Goal: Task Accomplishment & Management: Complete application form

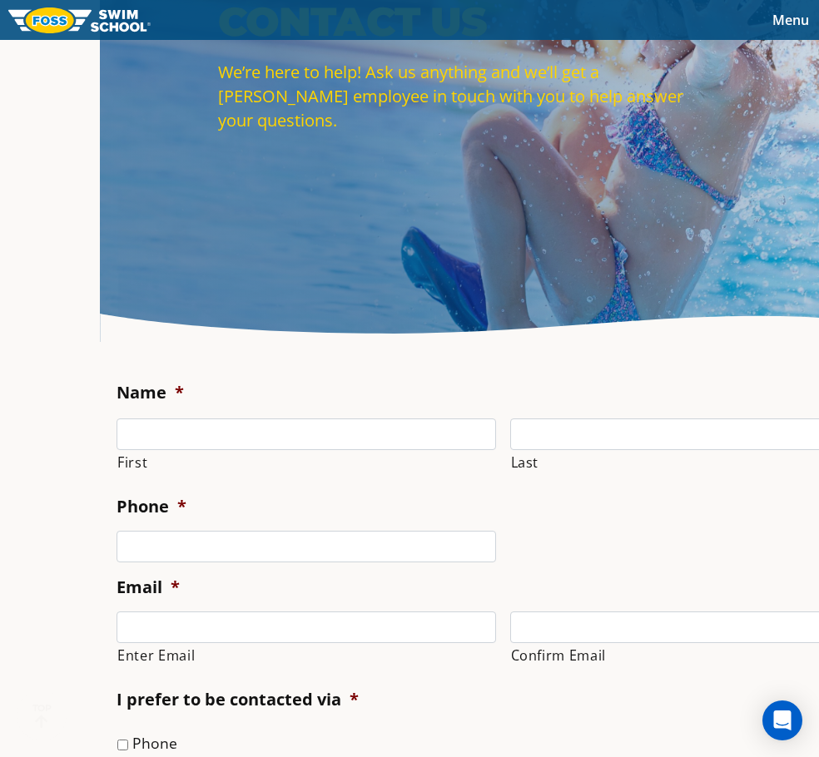
scroll to position [250, 0]
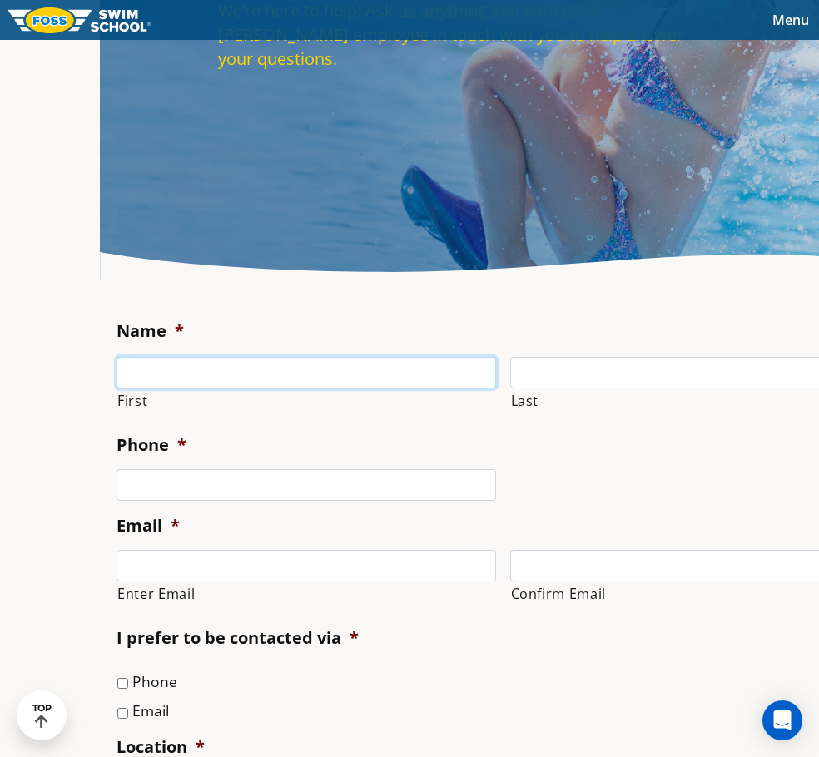
click at [136, 371] on input "First" at bounding box center [305, 373] width 379 height 32
type input "[PERSON_NAME]"
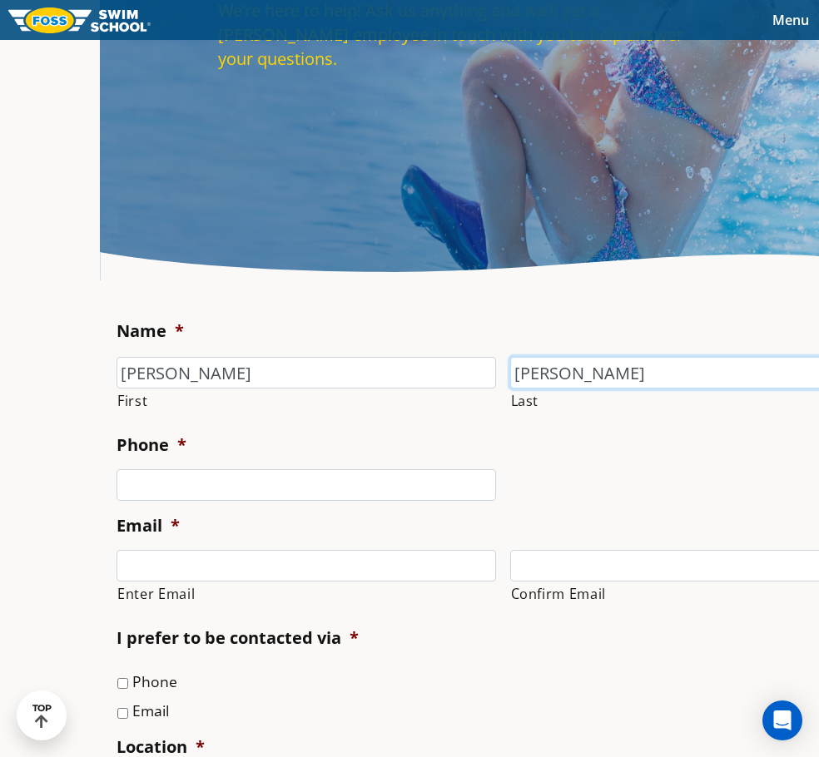
type input "[PERSON_NAME]"
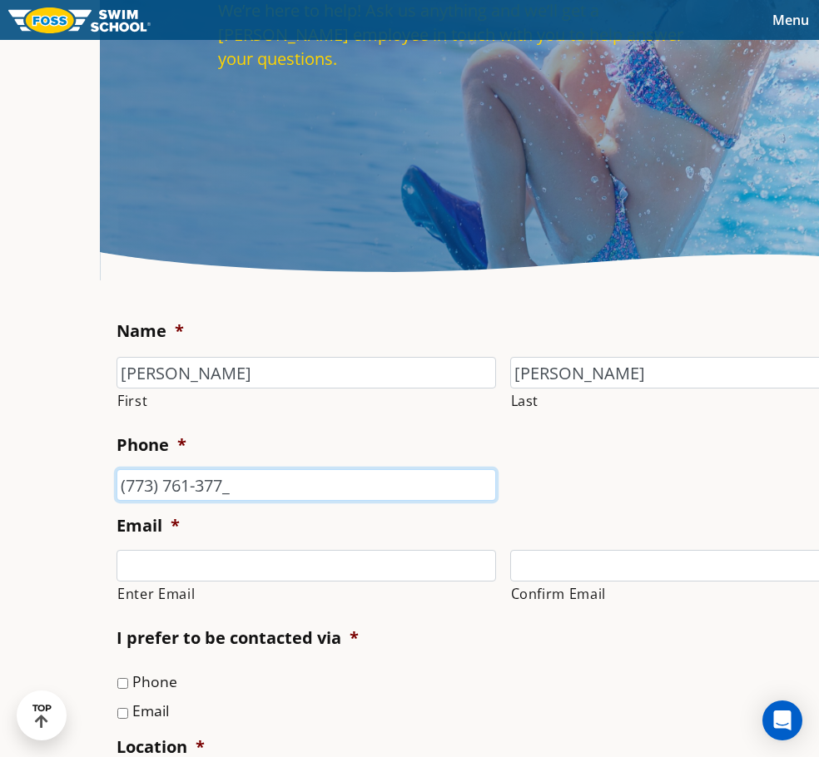
type input "[PHONE_NUMBER]"
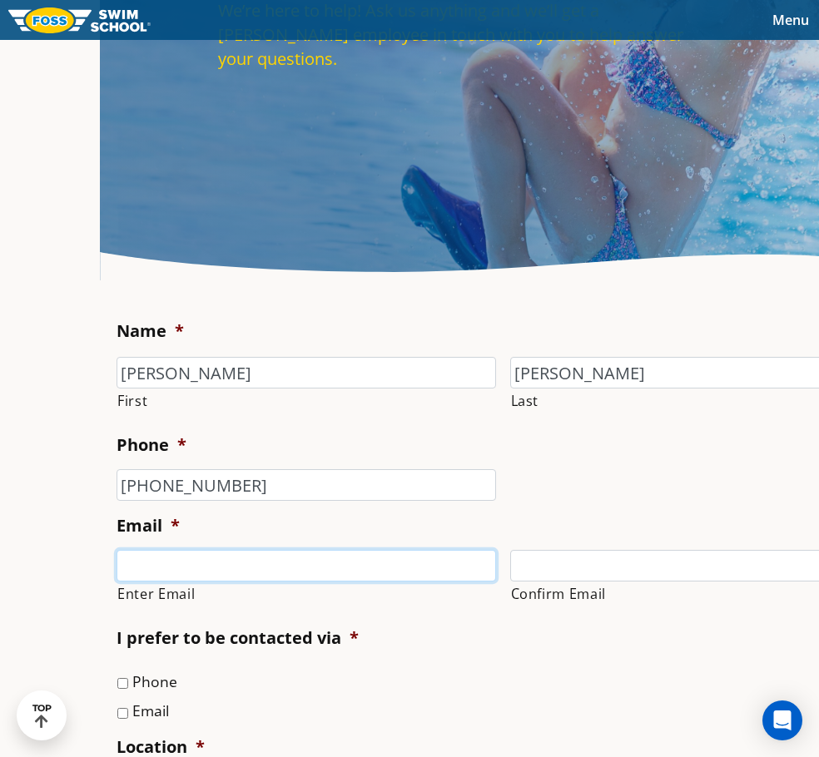
type input "j"
type input "[EMAIL_ADDRESS][DOMAIN_NAME]"
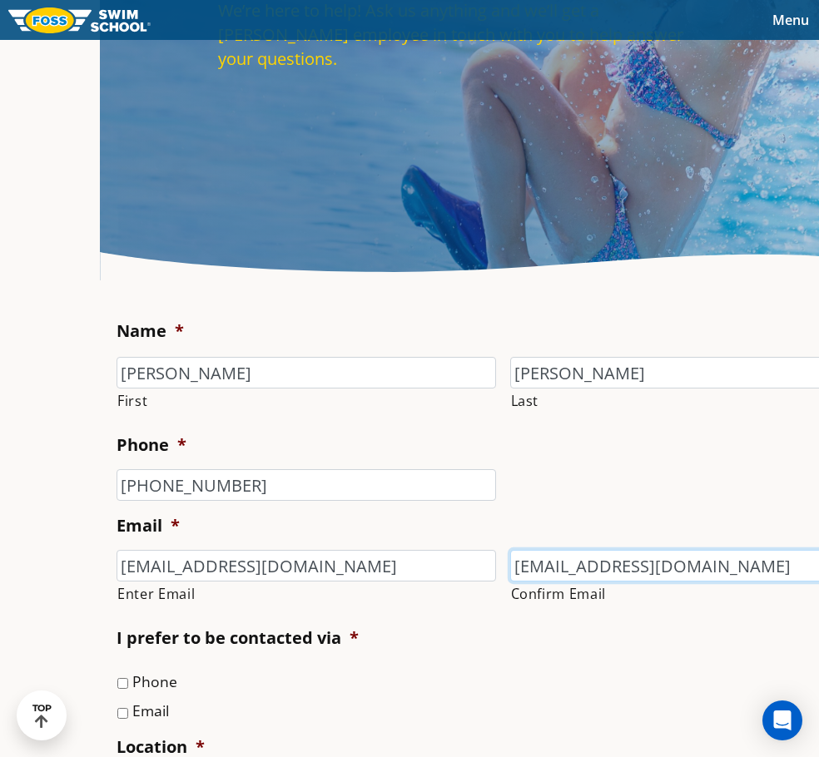
type input "[EMAIL_ADDRESS][DOMAIN_NAME]"
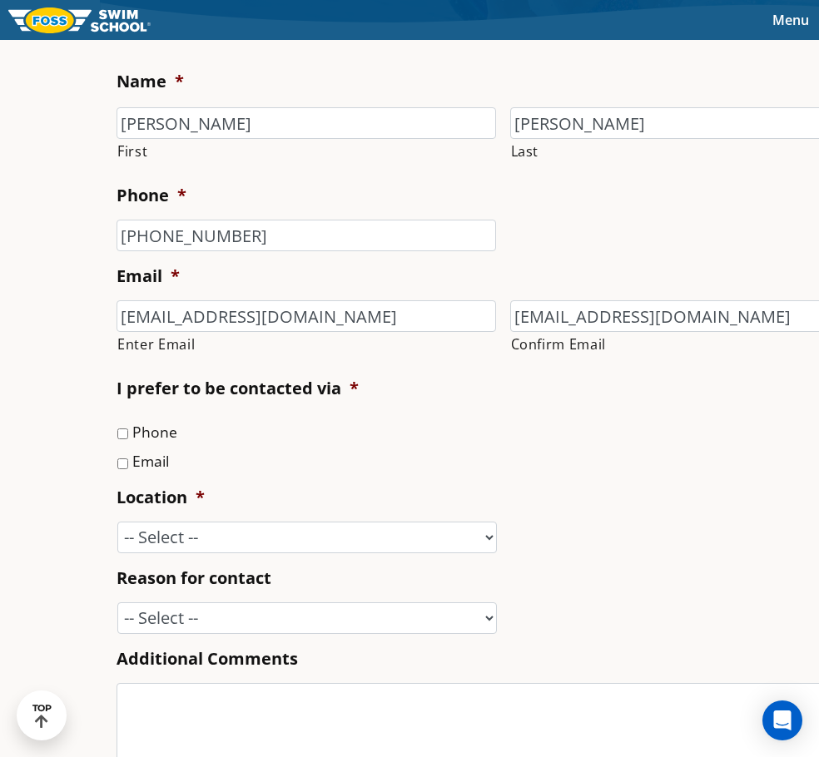
click at [117, 462] on input "Email" at bounding box center [122, 463] width 11 height 11
checkbox input "true"
click at [256, 538] on select "-- Select -- [GEOGRAPHIC_DATA], [GEOGRAPHIC_DATA] [GEOGRAPHIC_DATA] [GEOGRAPHIC…" at bounding box center [306, 538] width 379 height 32
select select "LLP"
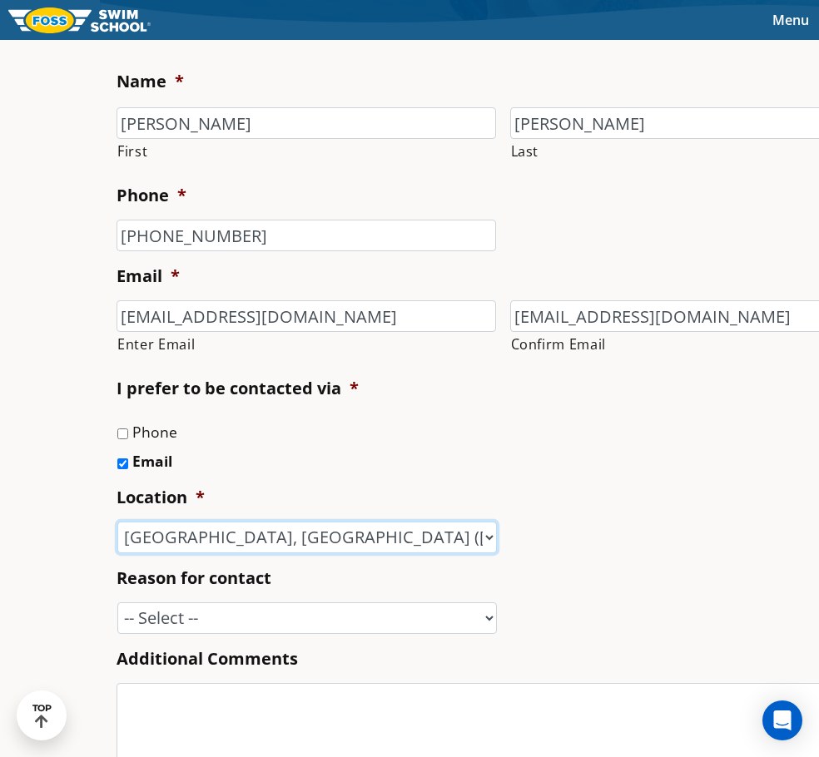
click at [117, 522] on select "-- Select -- [GEOGRAPHIC_DATA], [GEOGRAPHIC_DATA] [GEOGRAPHIC_DATA] [GEOGRAPHIC…" at bounding box center [306, 538] width 379 height 32
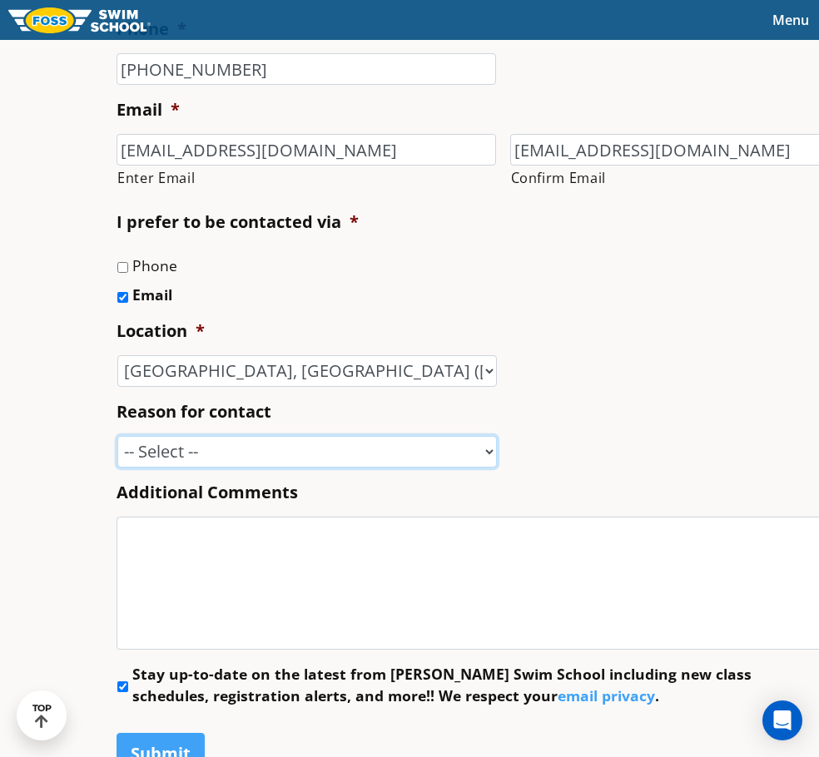
click at [204, 453] on select "-- Select -- Enrollment issue Program question What level is best for my child?…" at bounding box center [306, 452] width 379 height 32
select select "Marketing Partnership"
click at [117, 436] on select "-- Select -- Enrollment issue Program question What level is best for my child?…" at bounding box center [306, 452] width 379 height 32
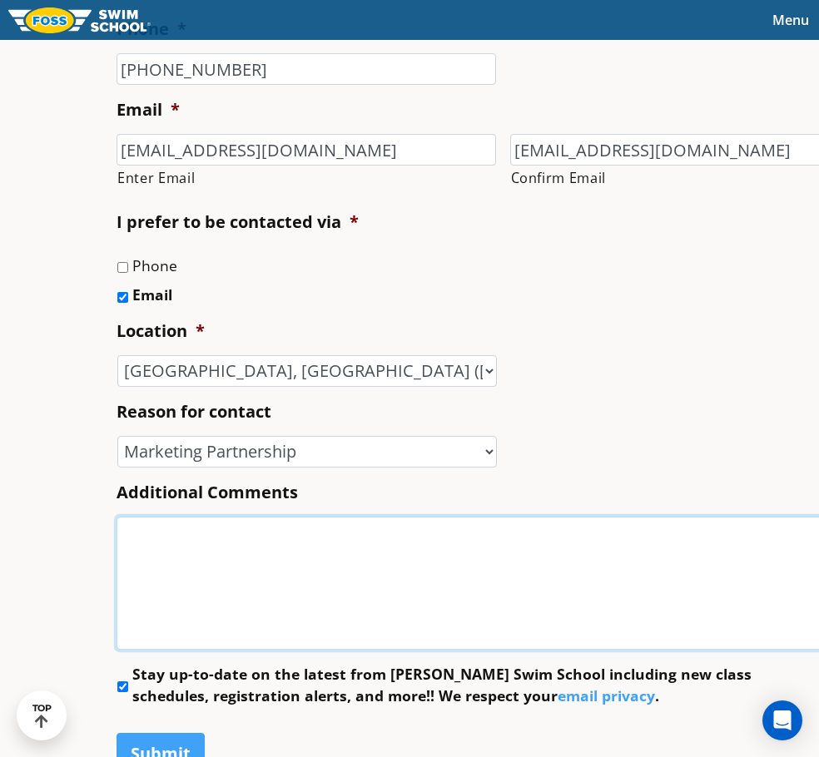
click at [178, 526] on textarea "Additional Comments" at bounding box center [502, 583] width 772 height 133
paste textarea "Hello! My name is Ashley Trumbo, and I'm the Co-Director of Music House, School…"
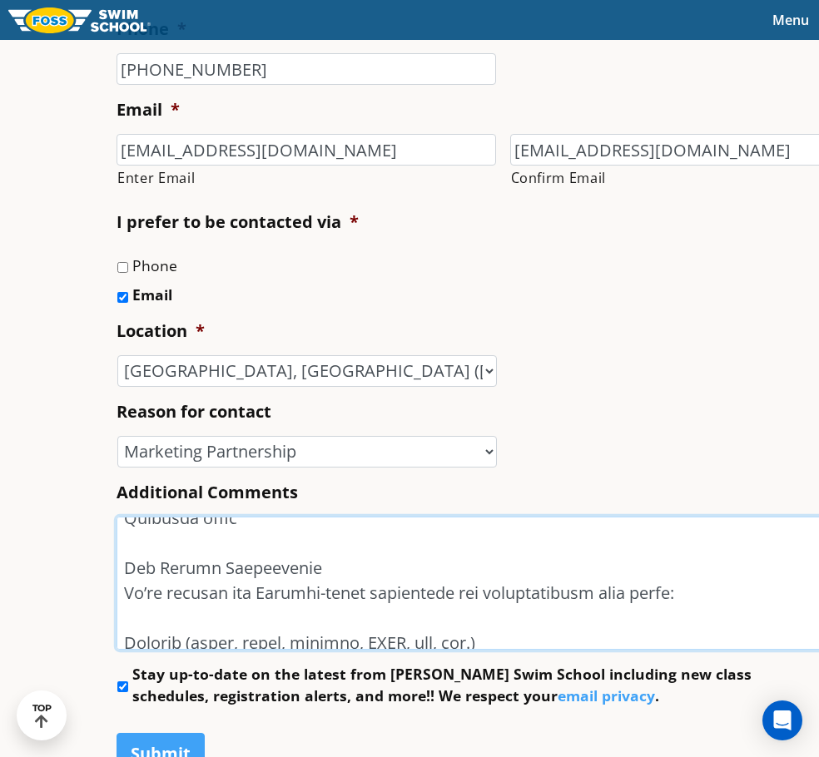
scroll to position [283, 0]
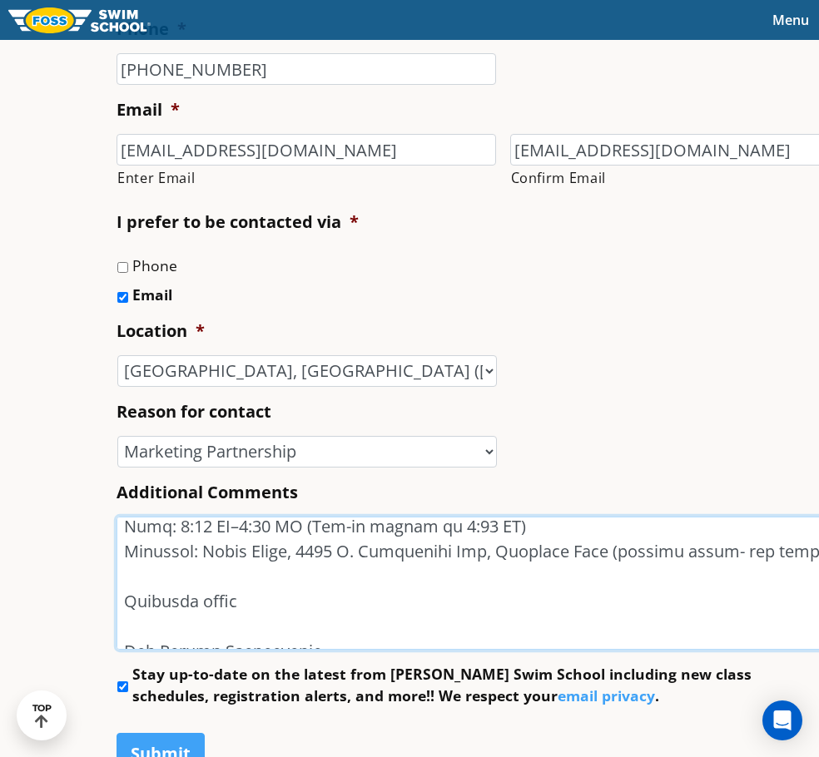
drag, startPoint x: 181, startPoint y: 592, endPoint x: -2, endPoint y: 592, distance: 183.1
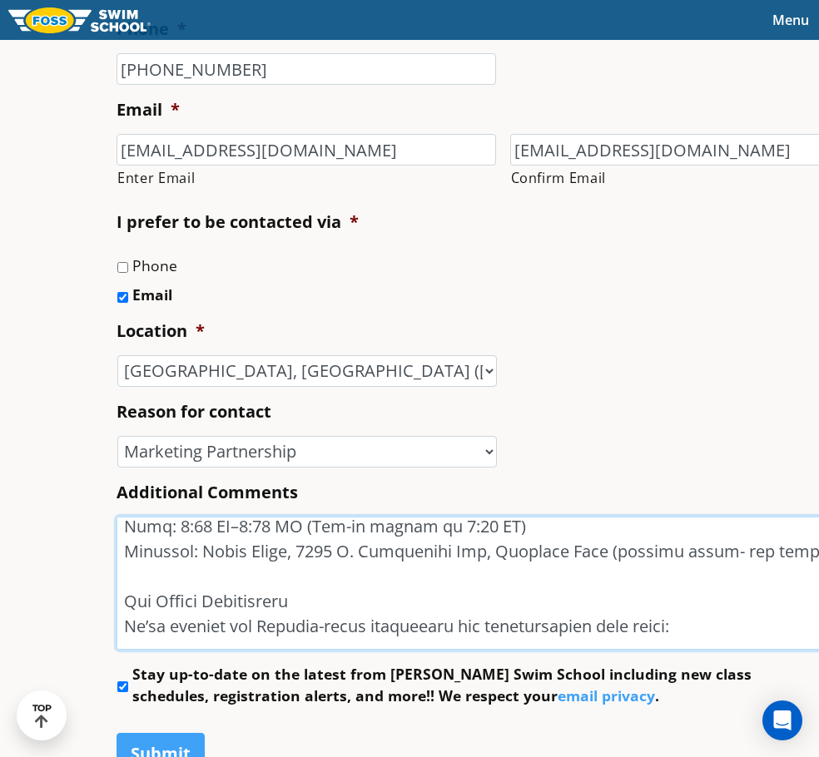
drag, startPoint x: 760, startPoint y: 554, endPoint x: 632, endPoint y: 552, distance: 128.2
click at [632, 552] on textarea "Additional Comments" at bounding box center [502, 583] width 772 height 133
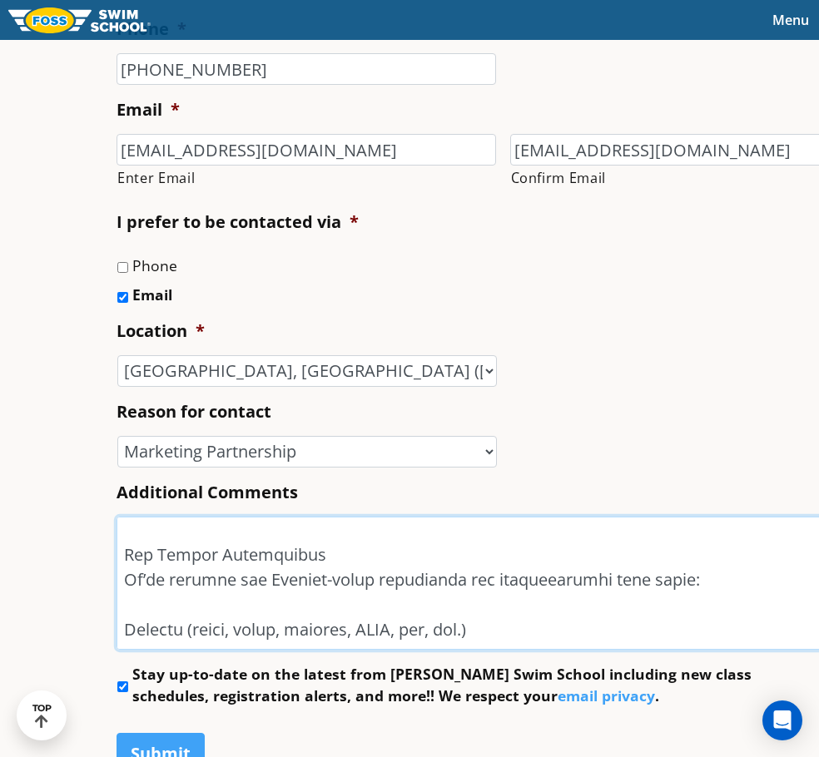
scroll to position [366, 0]
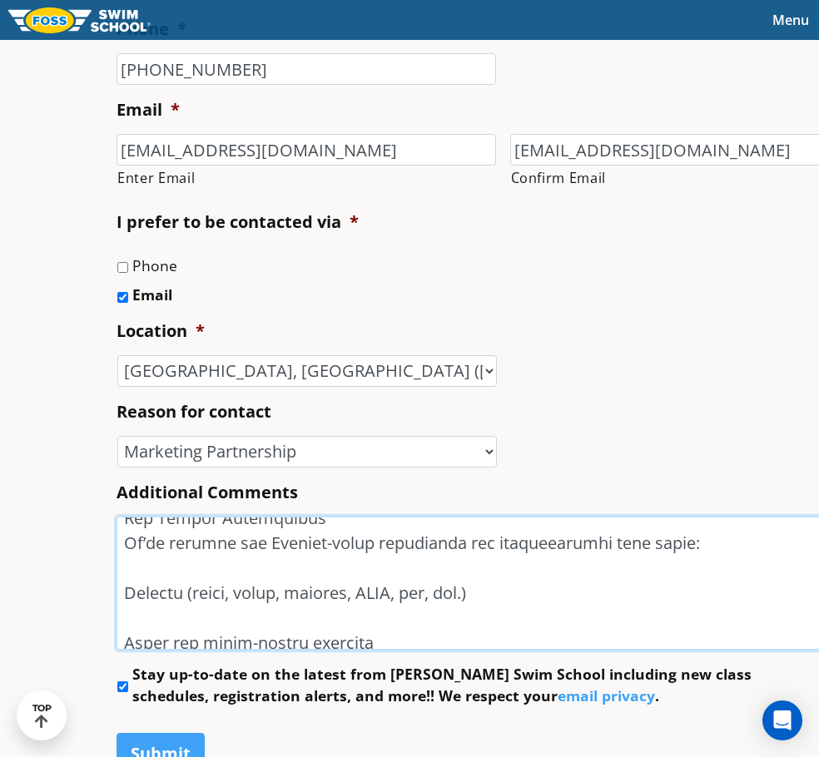
click at [215, 619] on textarea "Additional Comments" at bounding box center [502, 583] width 772 height 133
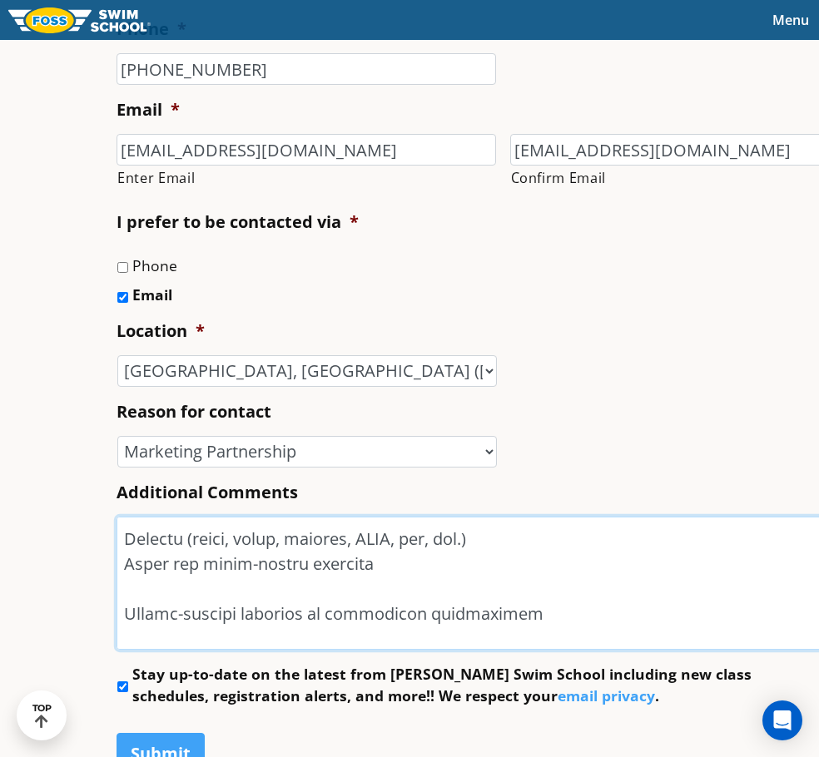
scroll to position [449, 0]
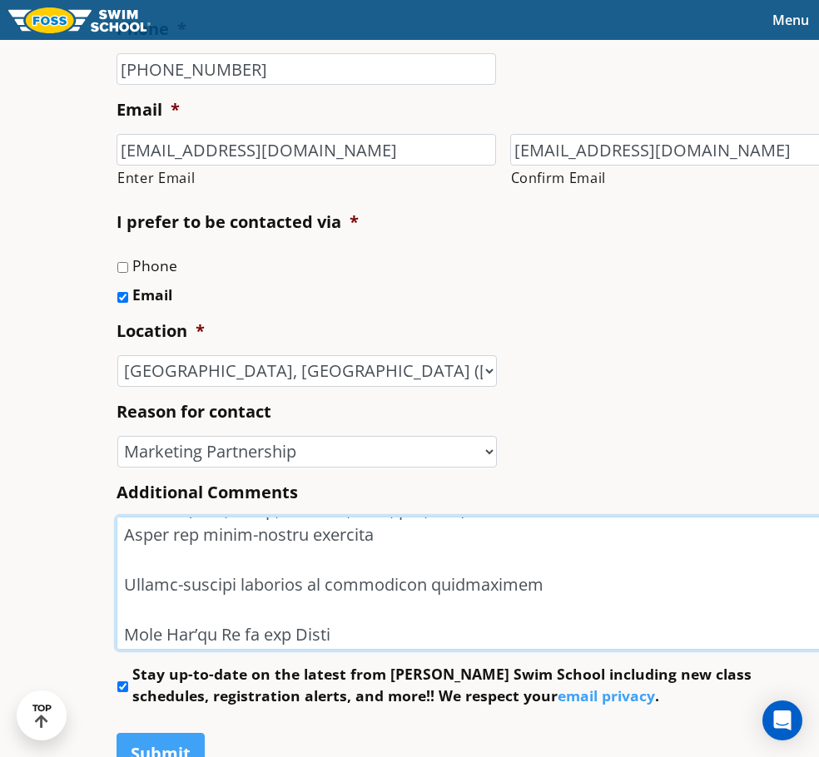
click at [230, 568] on textarea "Additional Comments" at bounding box center [502, 583] width 772 height 133
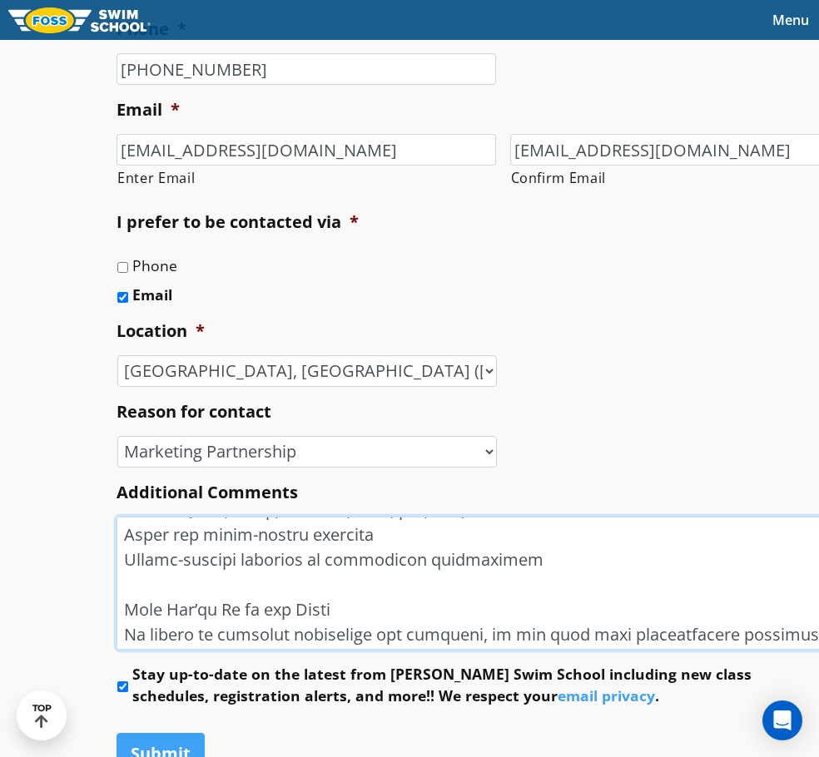
click at [243, 606] on textarea "Additional Comments" at bounding box center [502, 583] width 772 height 133
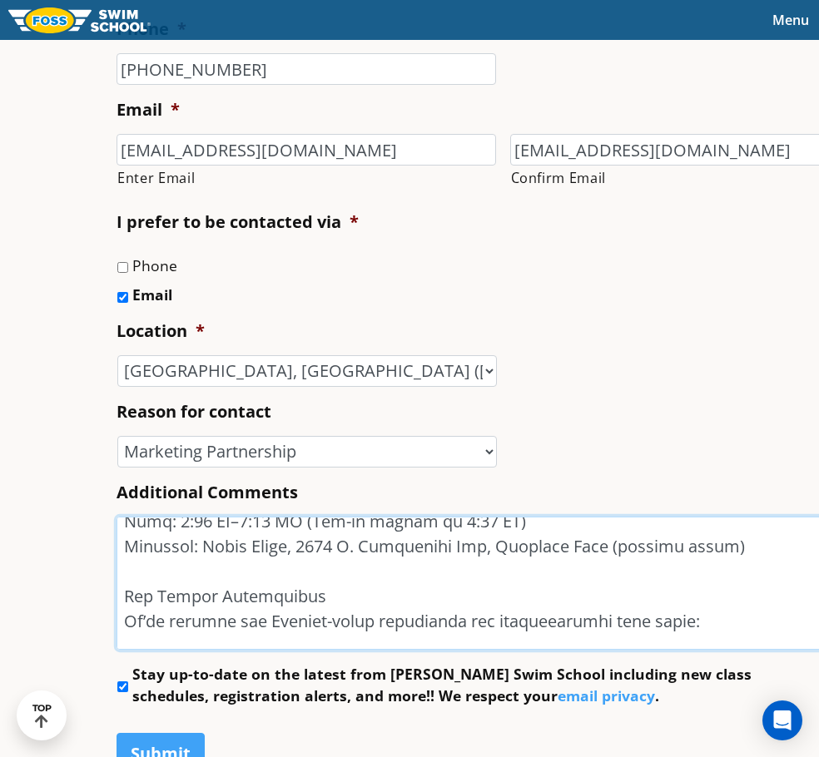
scroll to position [283, 0]
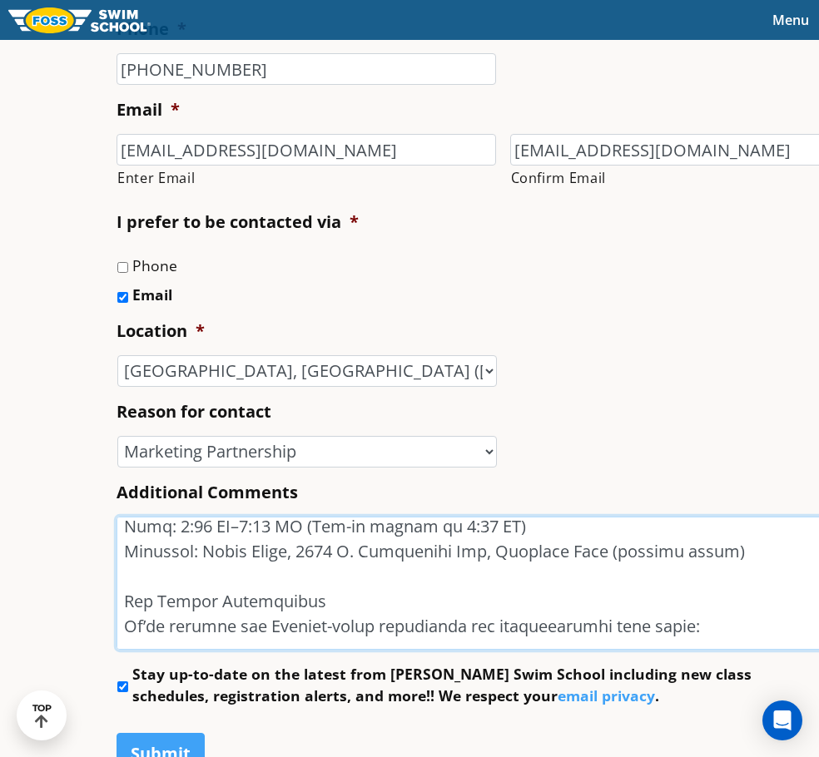
click at [312, 594] on textarea "Additional Comments" at bounding box center [502, 583] width 772 height 133
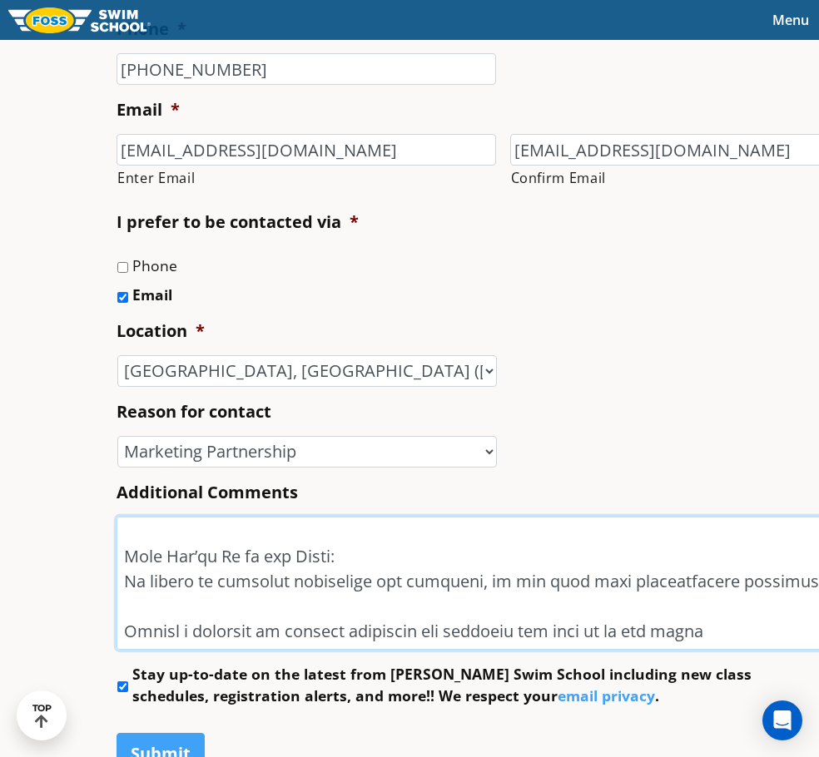
scroll to position [533, 0]
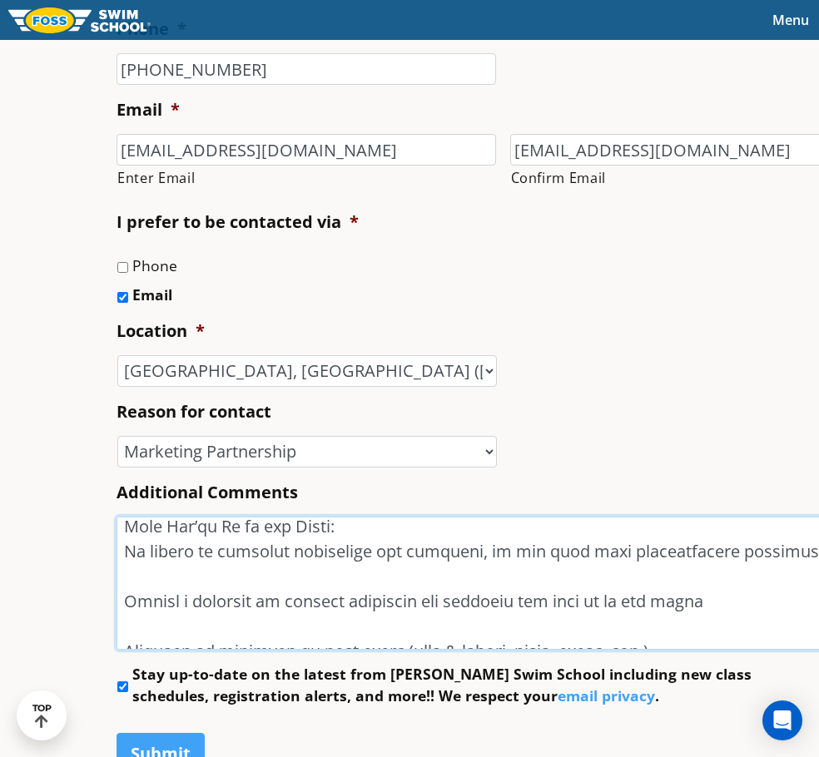
click at [250, 610] on textarea "Additional Comments" at bounding box center [502, 583] width 772 height 133
click at [225, 624] on textarea "Additional Comments" at bounding box center [502, 583] width 772 height 133
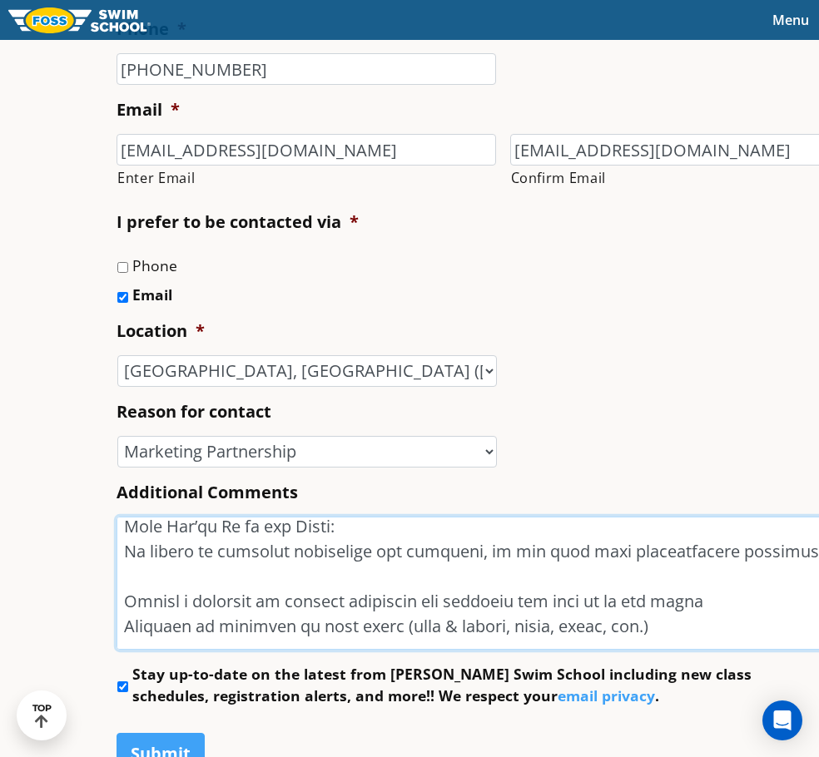
scroll to position [616, 0]
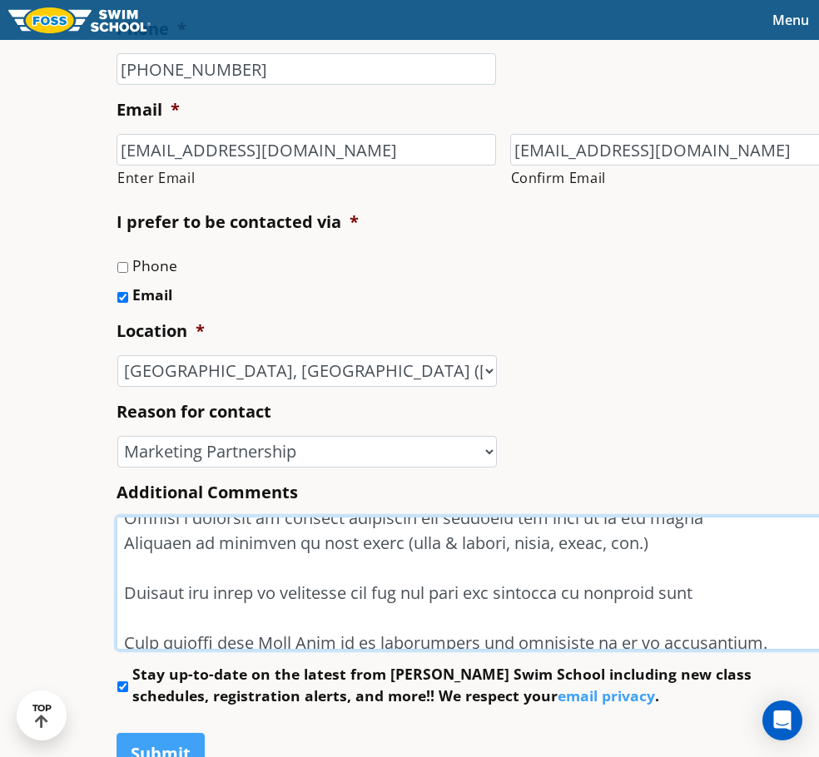
click at [196, 571] on textarea "Additional Comments" at bounding box center [502, 583] width 772 height 133
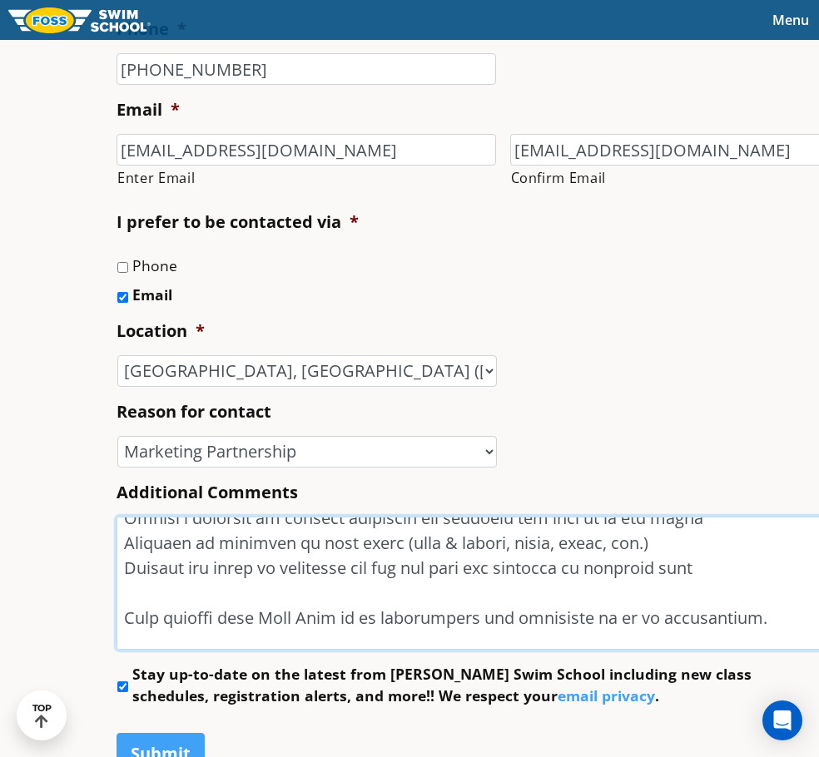
click at [196, 592] on textarea "Additional Comments" at bounding box center [502, 583] width 772 height 133
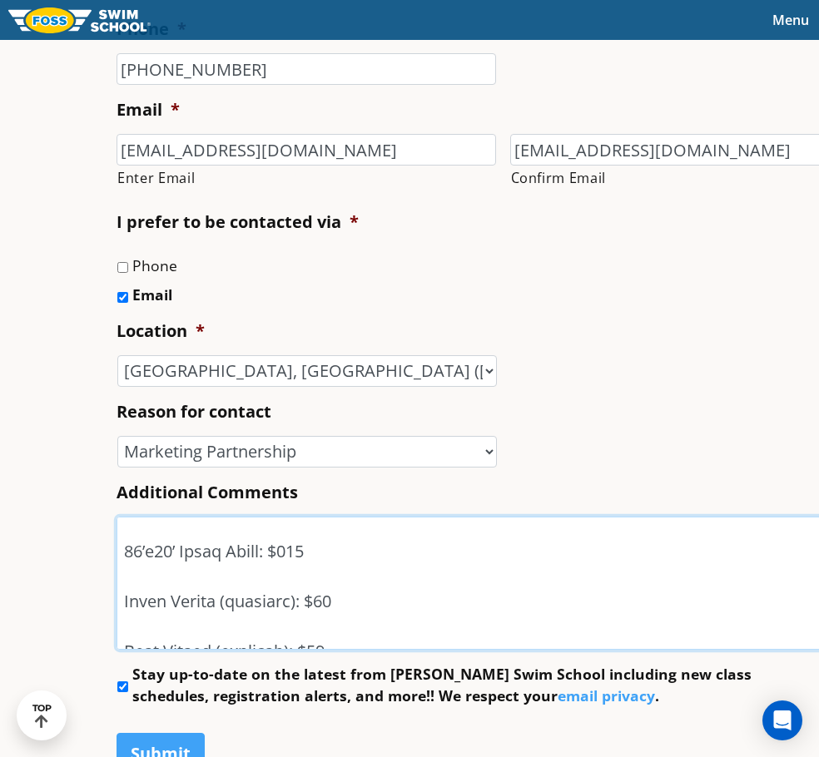
scroll to position [699, 0]
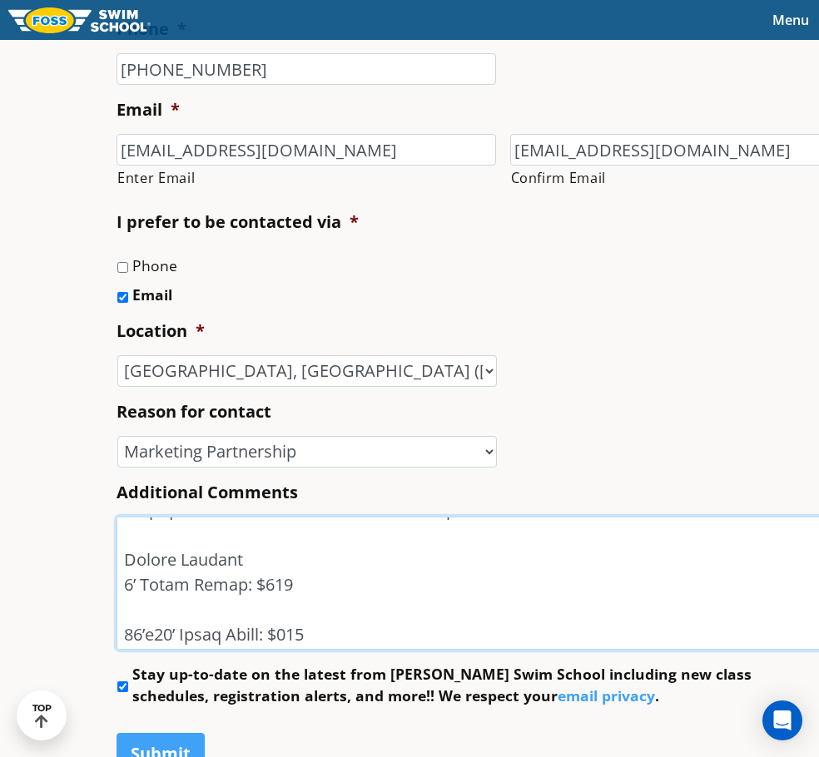
click at [189, 608] on textarea "Additional Comments" at bounding box center [502, 583] width 772 height 133
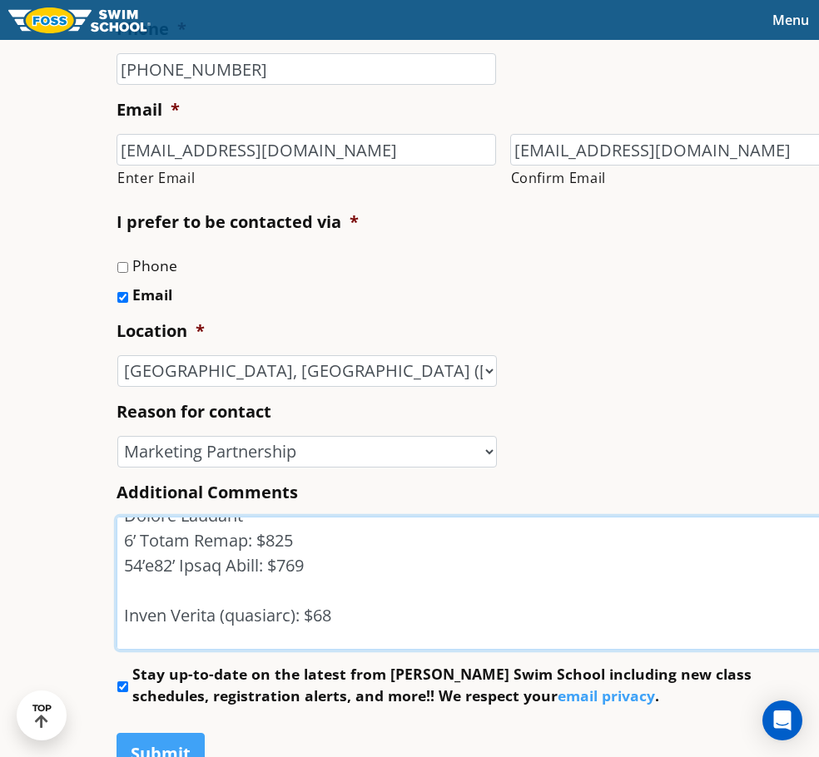
scroll to position [782, 0]
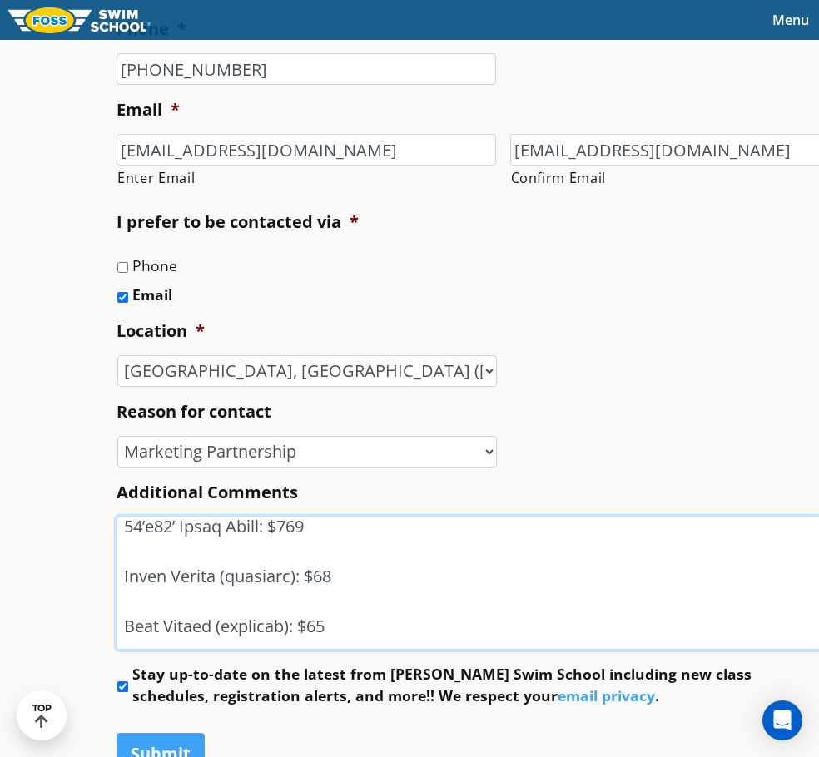
click at [167, 566] on textarea "Additional Comments" at bounding box center [502, 583] width 772 height 133
click at [169, 561] on textarea "Additional Comments" at bounding box center [502, 583] width 772 height 133
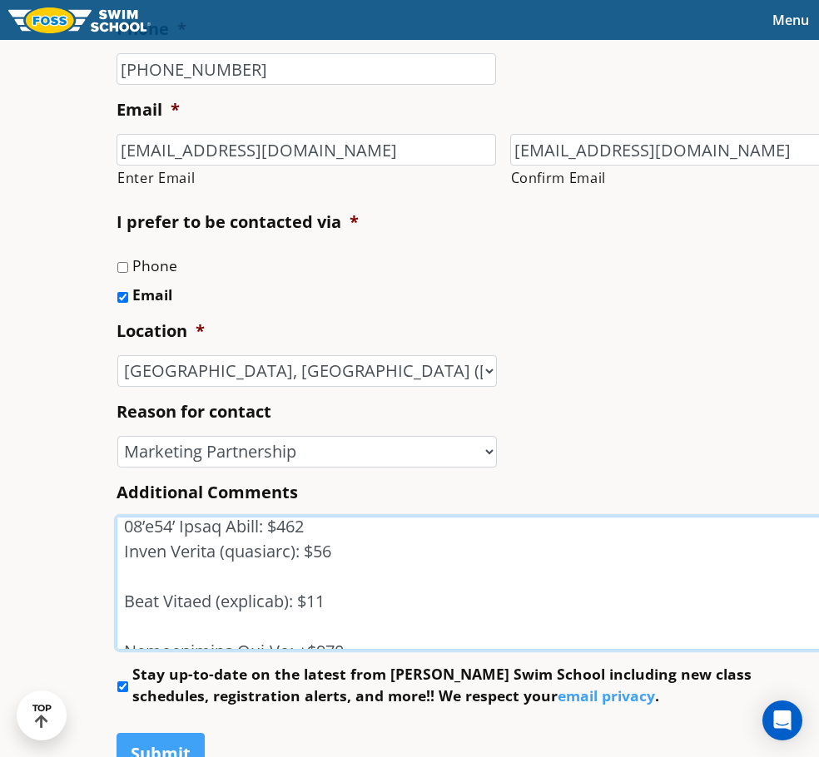
scroll to position [757, 0]
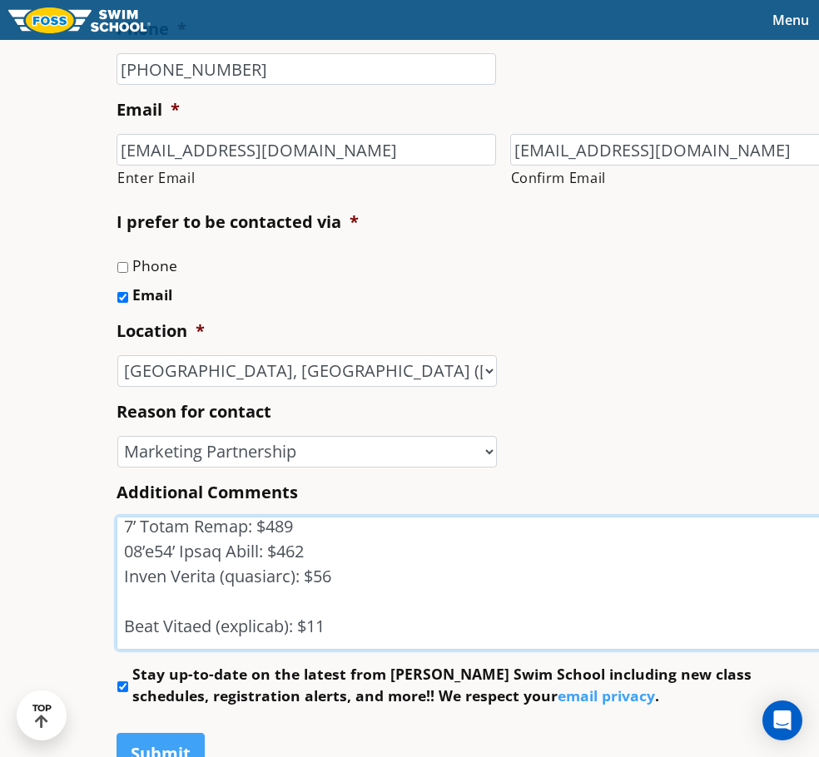
click at [161, 606] on textarea "Additional Comments" at bounding box center [502, 583] width 772 height 133
click at [136, 635] on textarea "Additional Comments" at bounding box center [502, 583] width 772 height 133
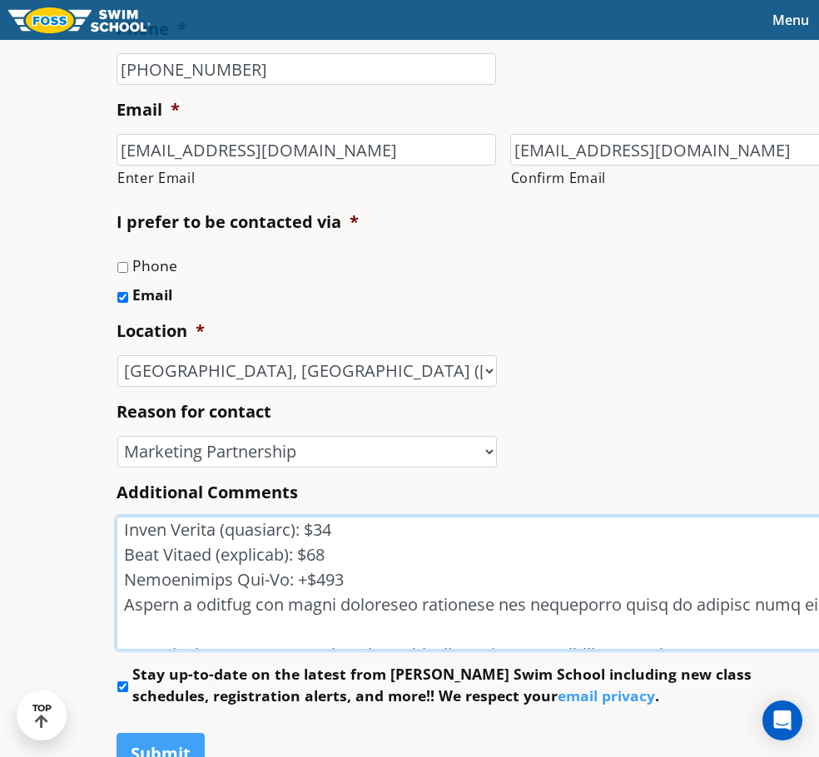
scroll to position [840, 0]
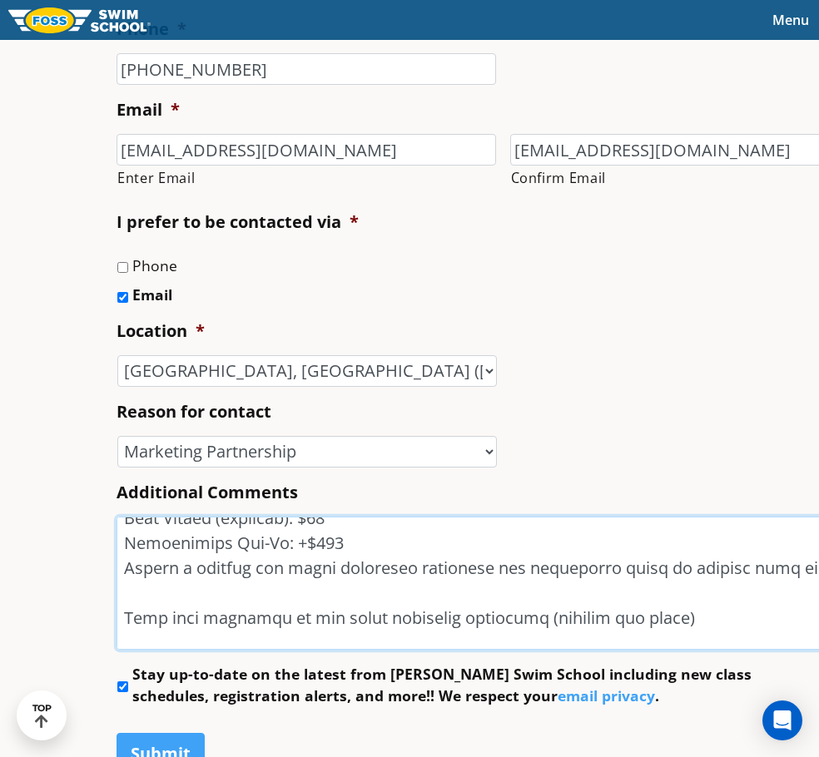
click at [317, 533] on textarea "Additional Comments" at bounding box center [502, 583] width 772 height 133
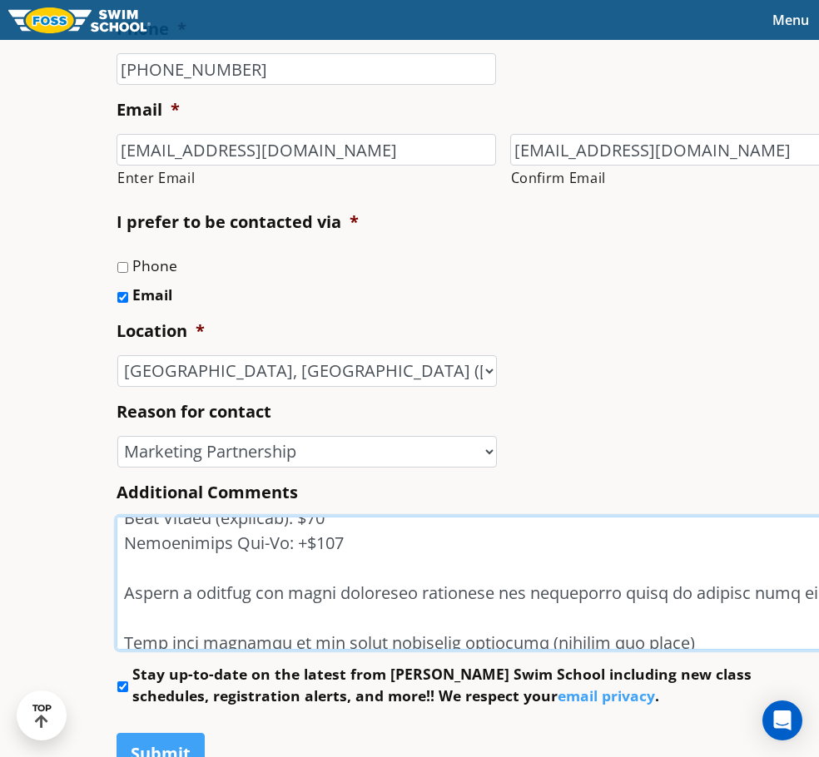
click at [303, 612] on textarea "Additional Comments" at bounding box center [502, 583] width 772 height 133
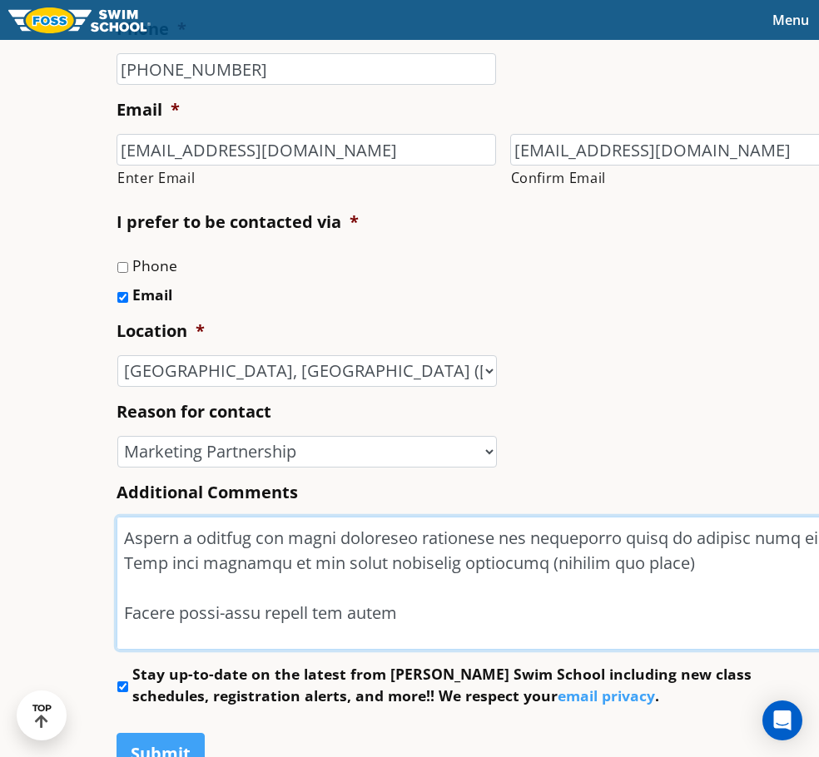
scroll to position [924, 0]
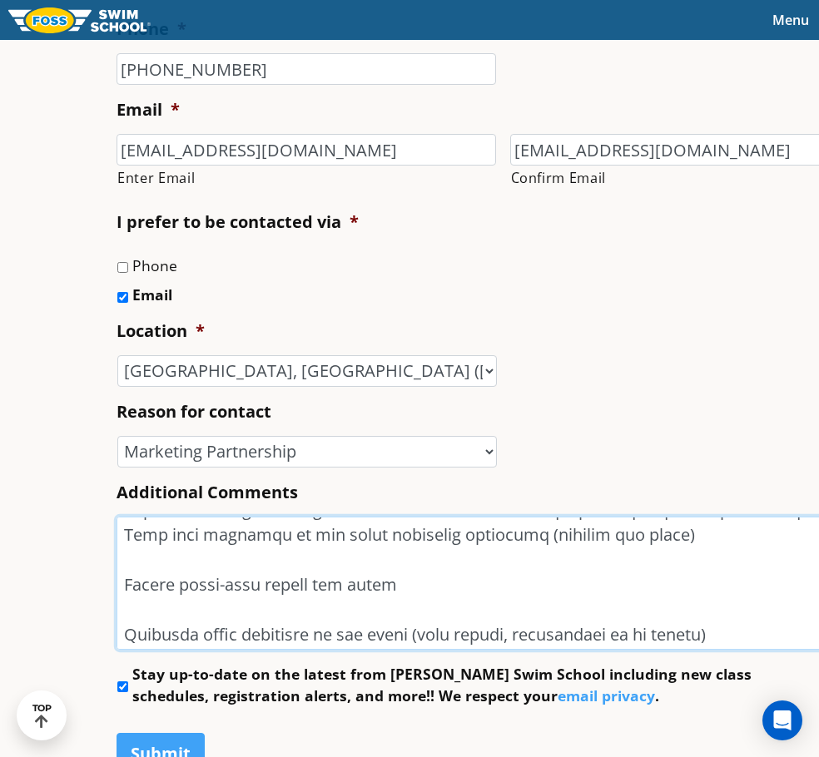
click at [300, 570] on textarea "Additional Comments" at bounding box center [502, 583] width 772 height 133
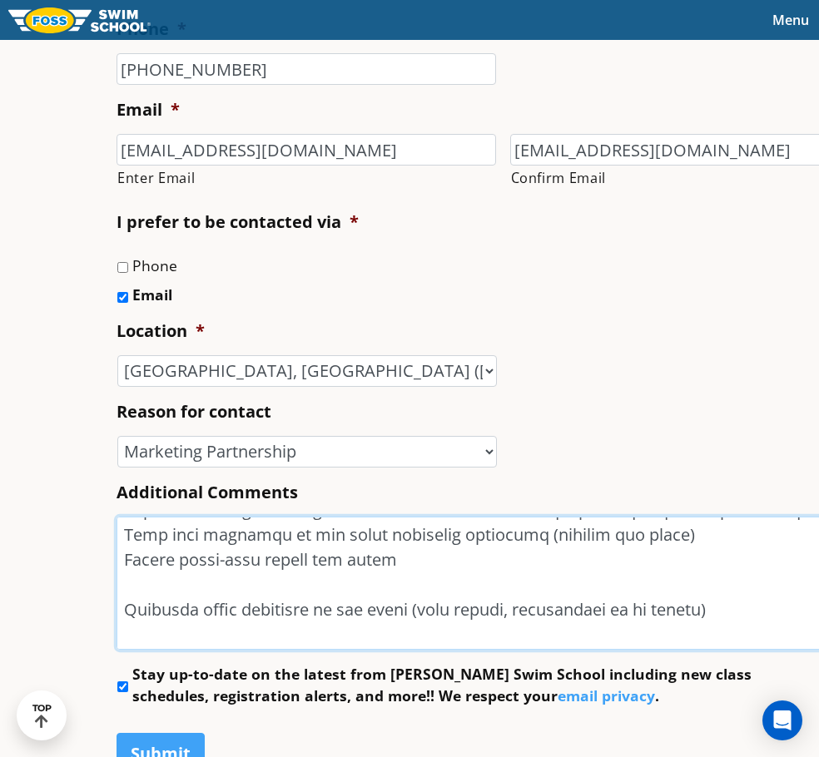
click at [295, 583] on textarea "Additional Comments" at bounding box center [502, 583] width 772 height 133
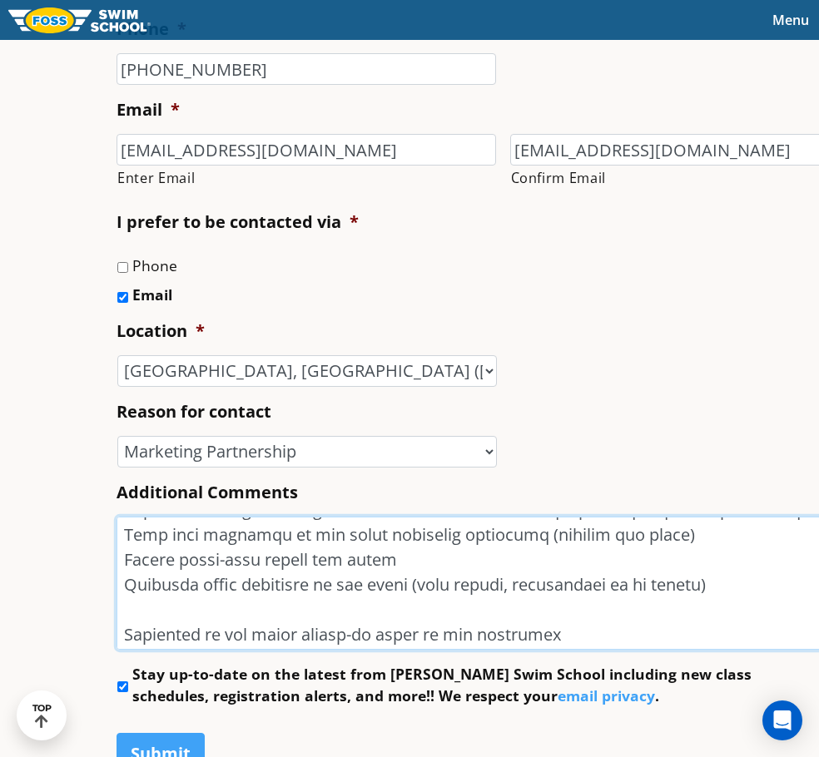
click at [245, 617] on textarea "Additional Comments" at bounding box center [502, 583] width 772 height 133
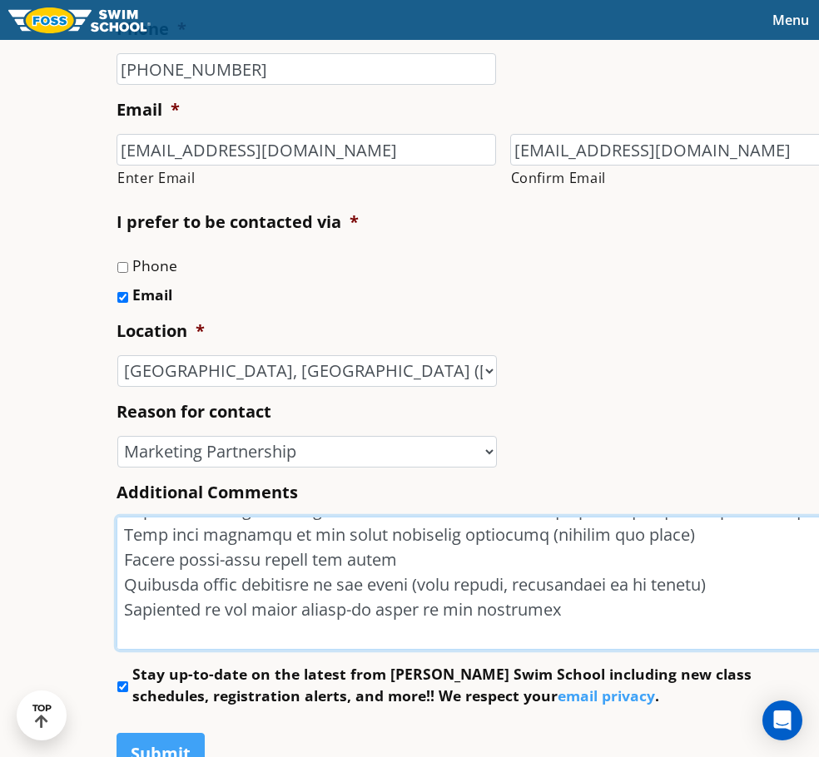
scroll to position [1007, 0]
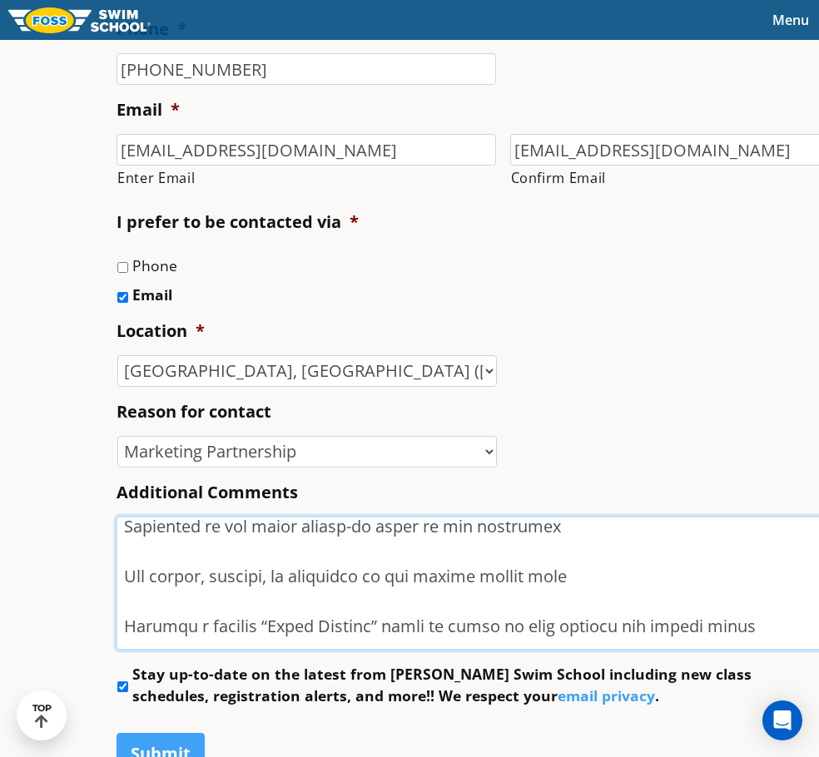
click at [255, 562] on textarea "Additional Comments" at bounding box center [502, 583] width 772 height 133
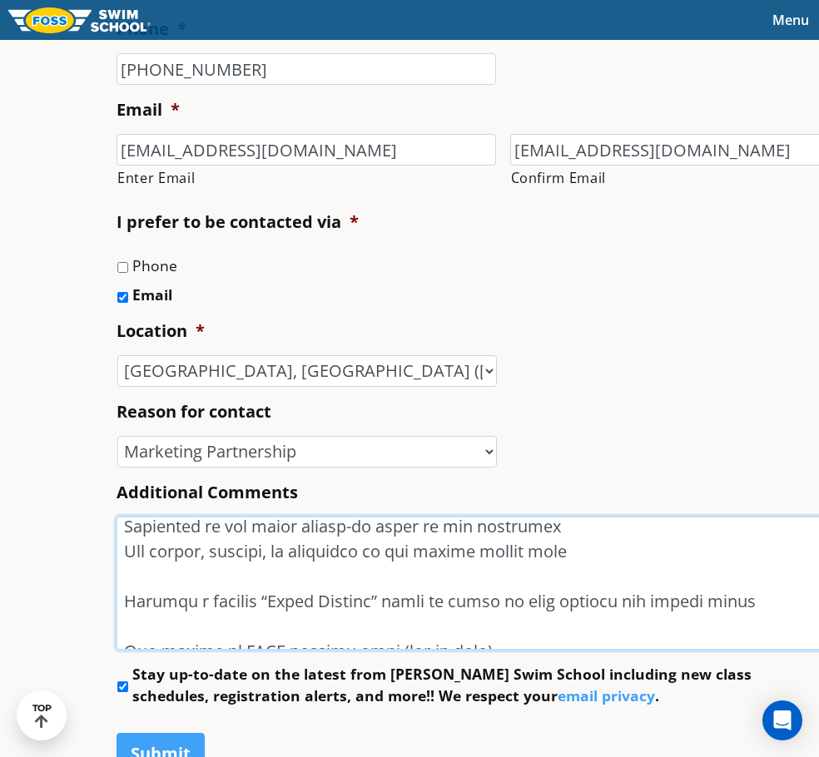
scroll to position [982, 0]
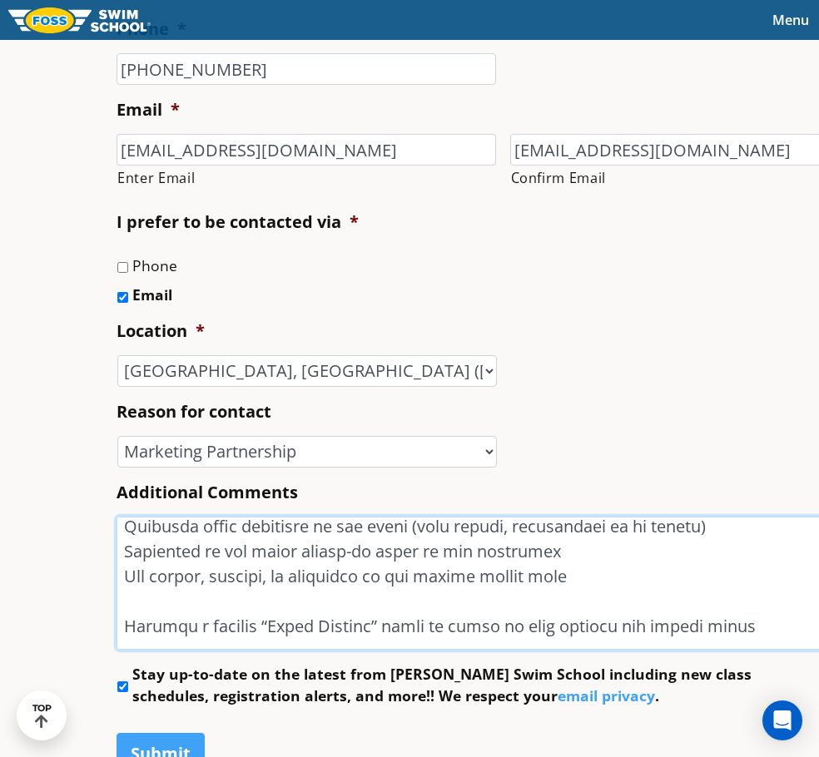
click at [223, 608] on textarea "Additional Comments" at bounding box center [502, 583] width 772 height 133
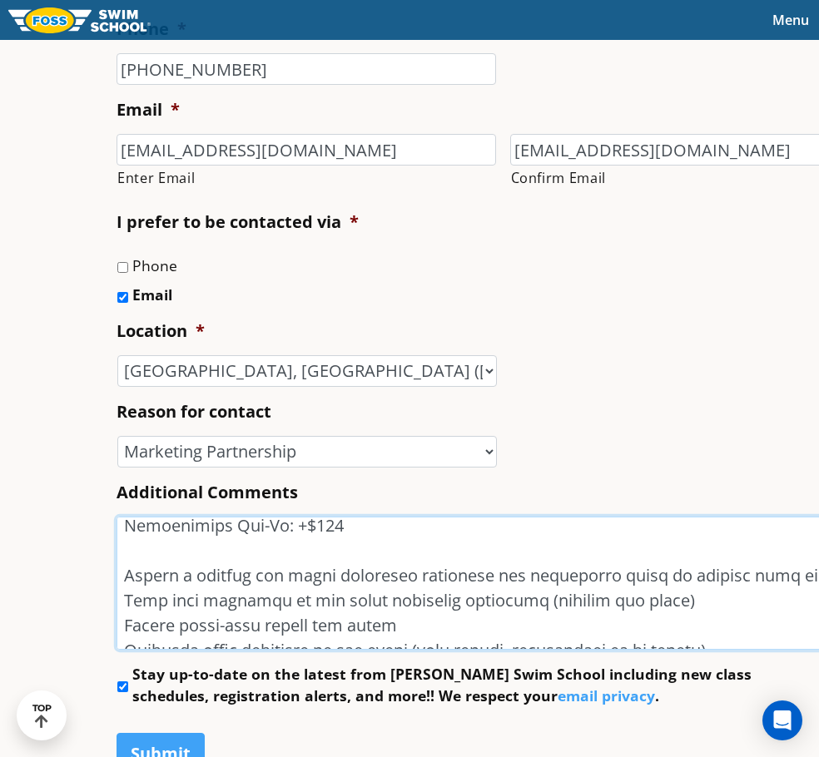
scroll to position [899, 0]
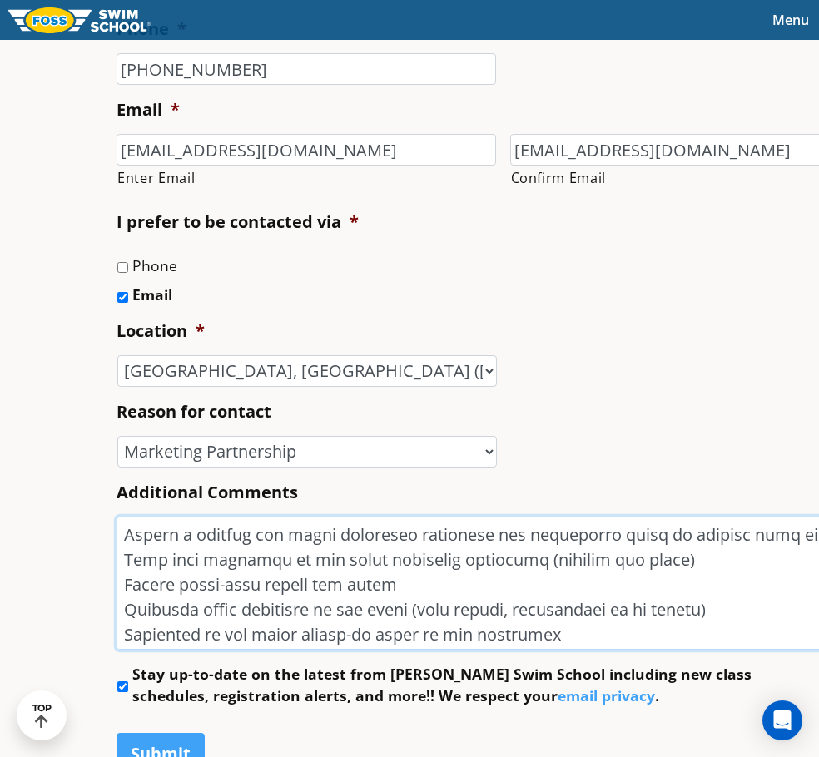
click at [594, 575] on textarea "Additional Comments" at bounding box center [502, 583] width 772 height 133
click at [561, 559] on textarea "Additional Comments" at bounding box center [502, 583] width 772 height 133
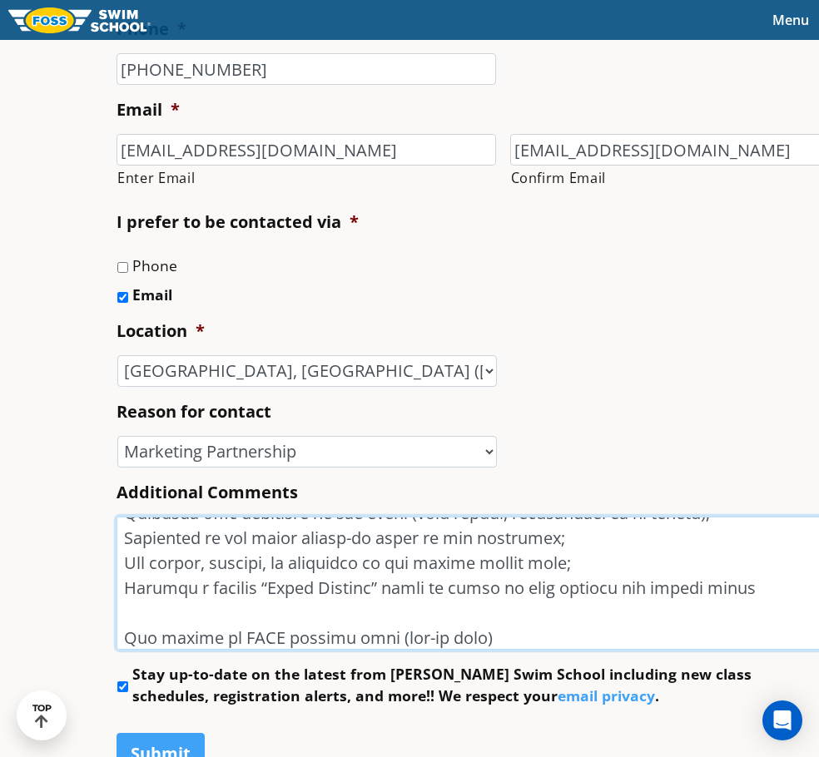
scroll to position [1020, 0]
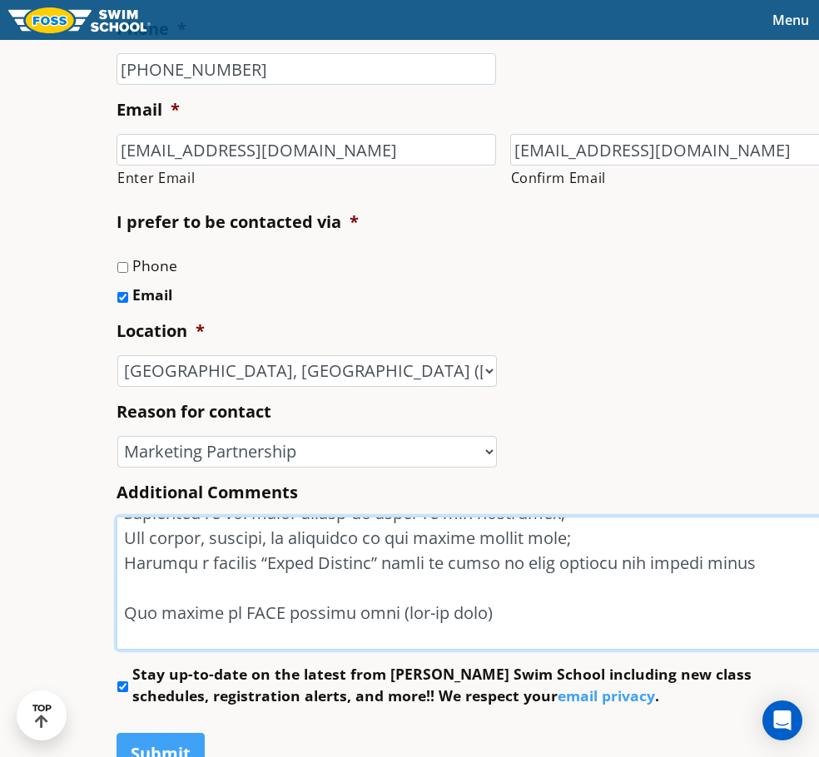
click at [196, 590] on textarea "Additional Comments" at bounding box center [502, 583] width 772 height 133
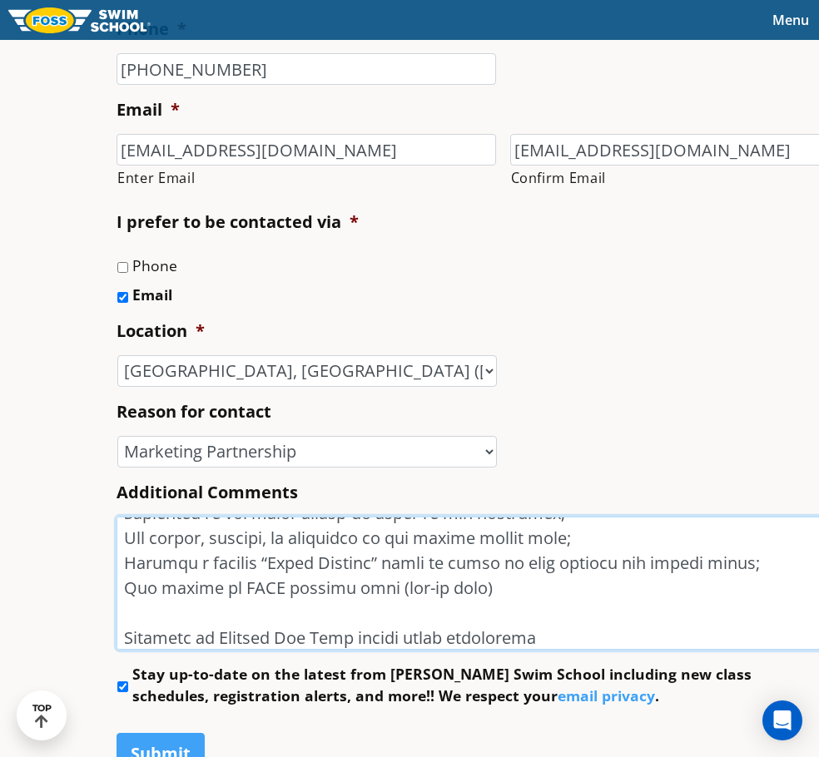
click at [274, 612] on textarea "Additional Comments" at bounding box center [502, 583] width 772 height 133
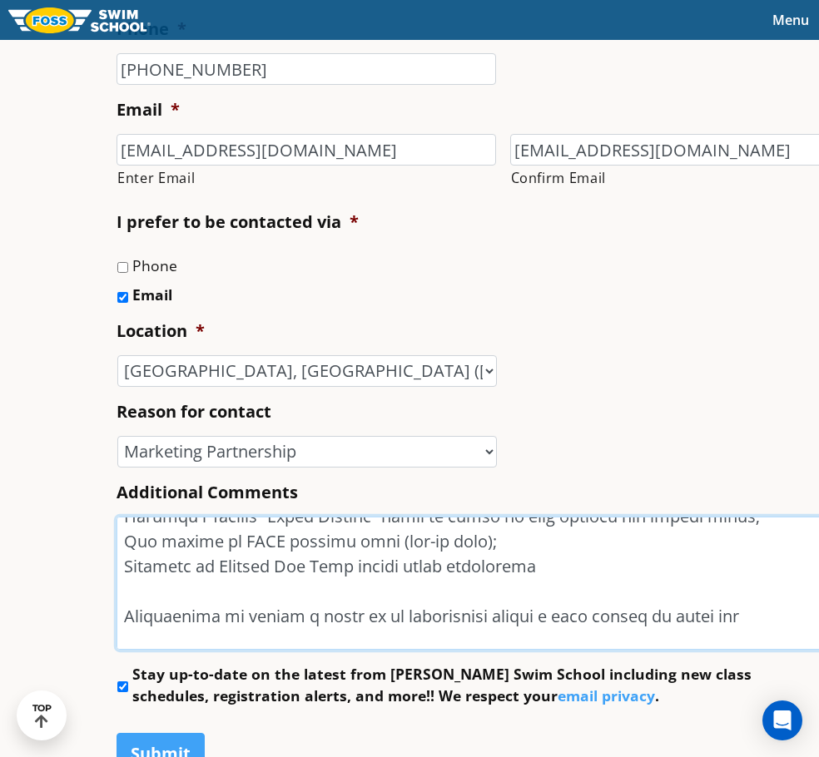
scroll to position [1103, 0]
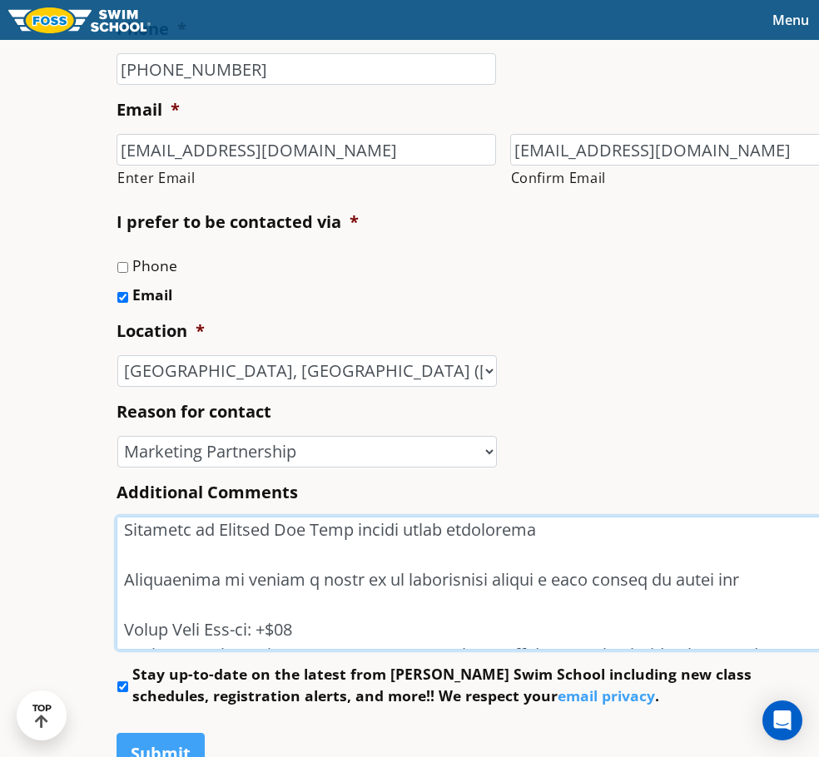
click at [381, 553] on textarea "Additional Comments" at bounding box center [502, 583] width 772 height 133
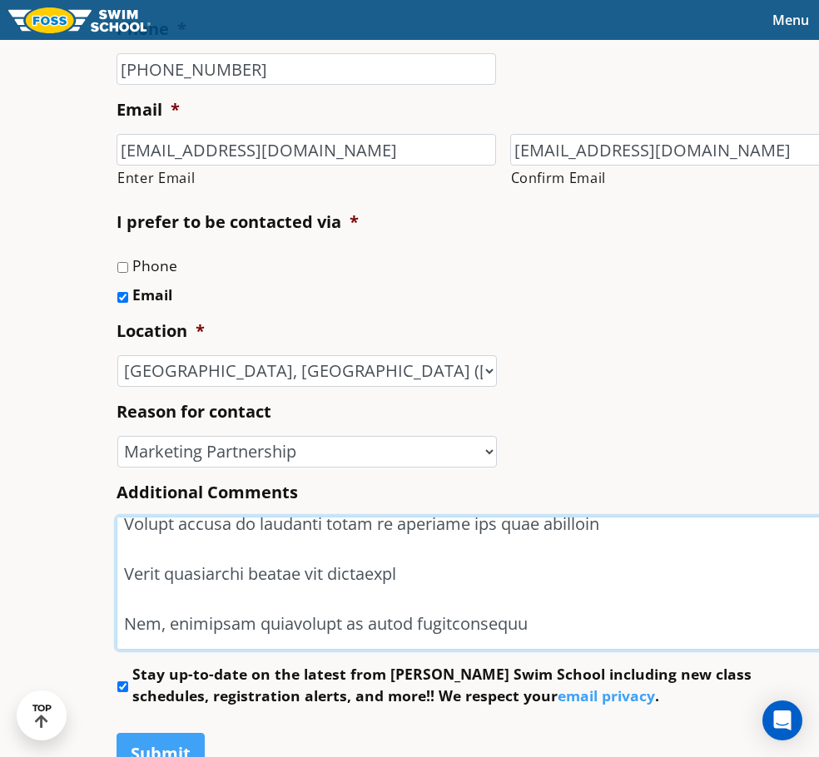
scroll to position [1245, 0]
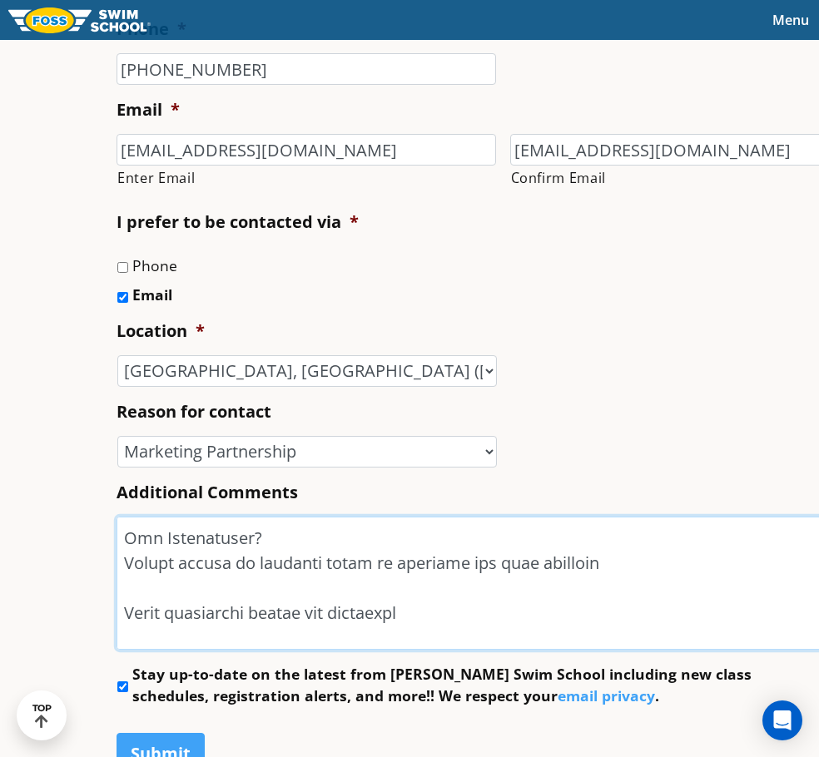
click at [194, 589] on textarea "Additional Comments" at bounding box center [502, 583] width 772 height 133
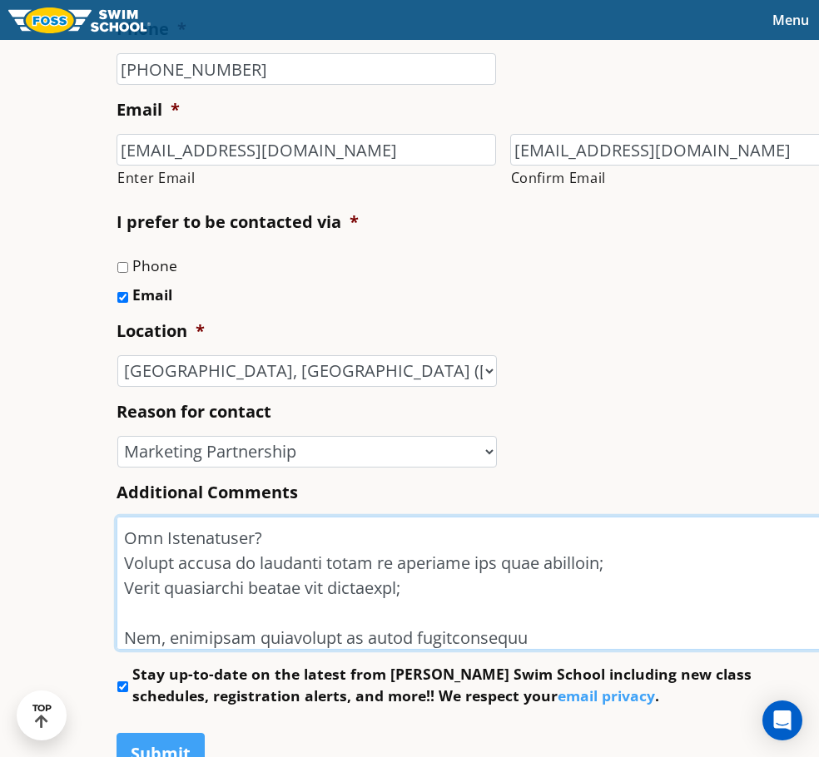
scroll to position [1270, 0]
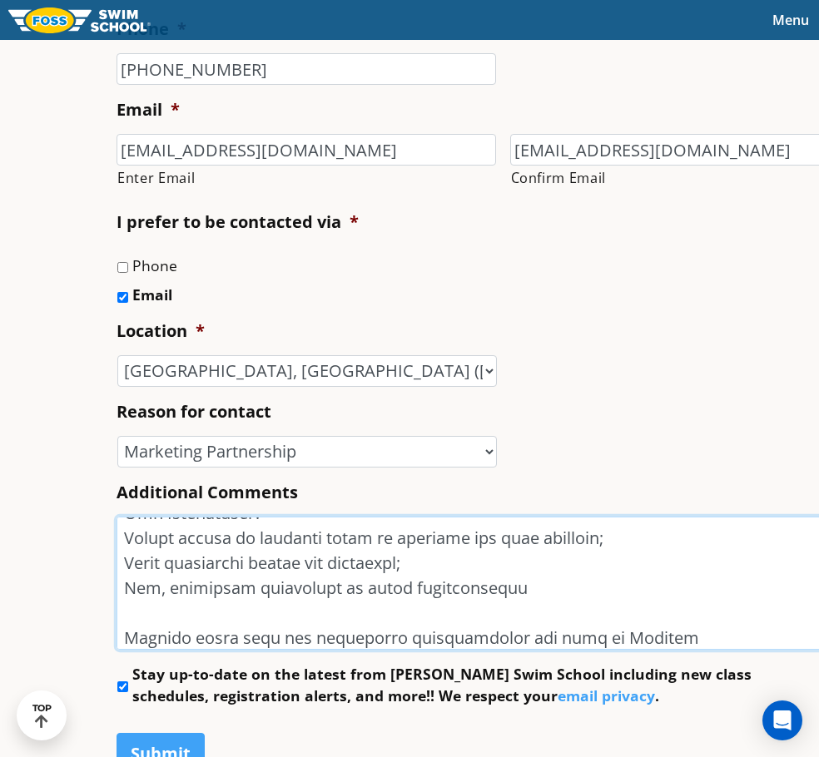
click at [423, 597] on textarea "Additional Comments" at bounding box center [502, 583] width 772 height 133
click at [465, 624] on textarea "Additional Comments" at bounding box center [502, 583] width 772 height 133
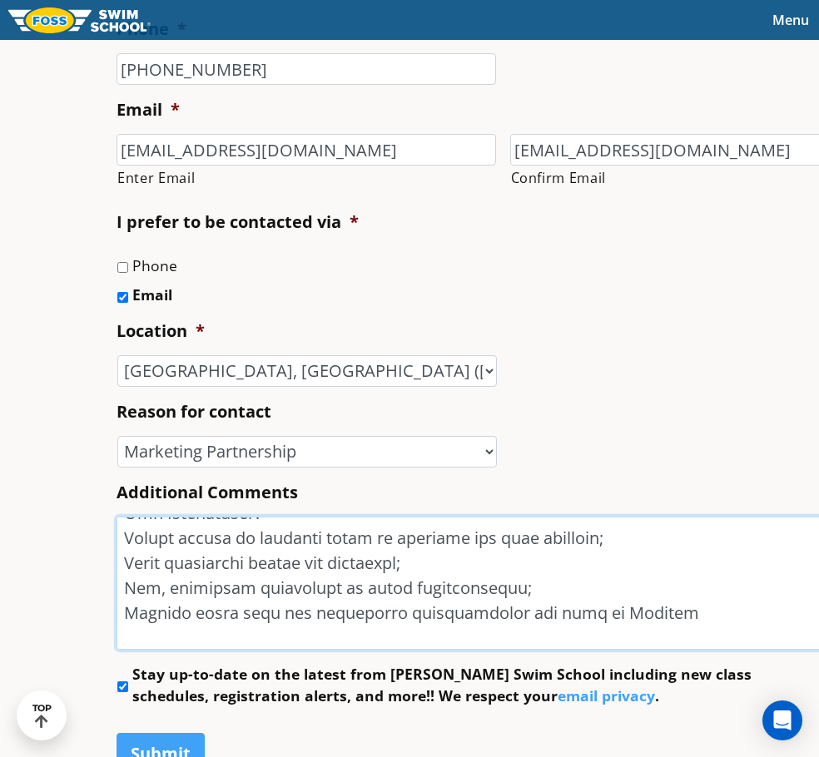
click at [579, 612] on textarea "Additional Comments" at bounding box center [502, 583] width 772 height 133
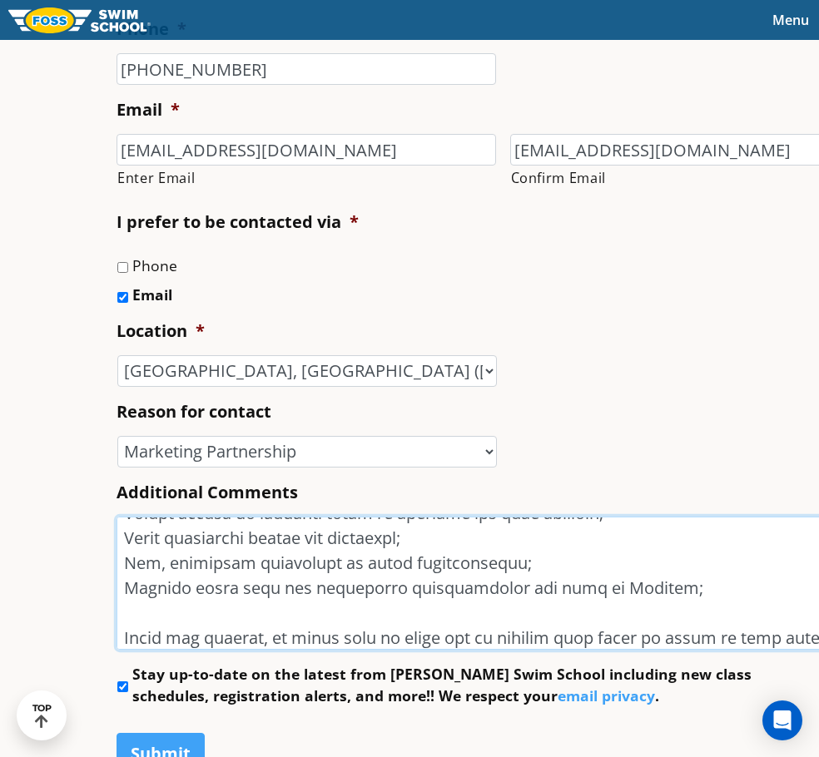
scroll to position [1306, 0]
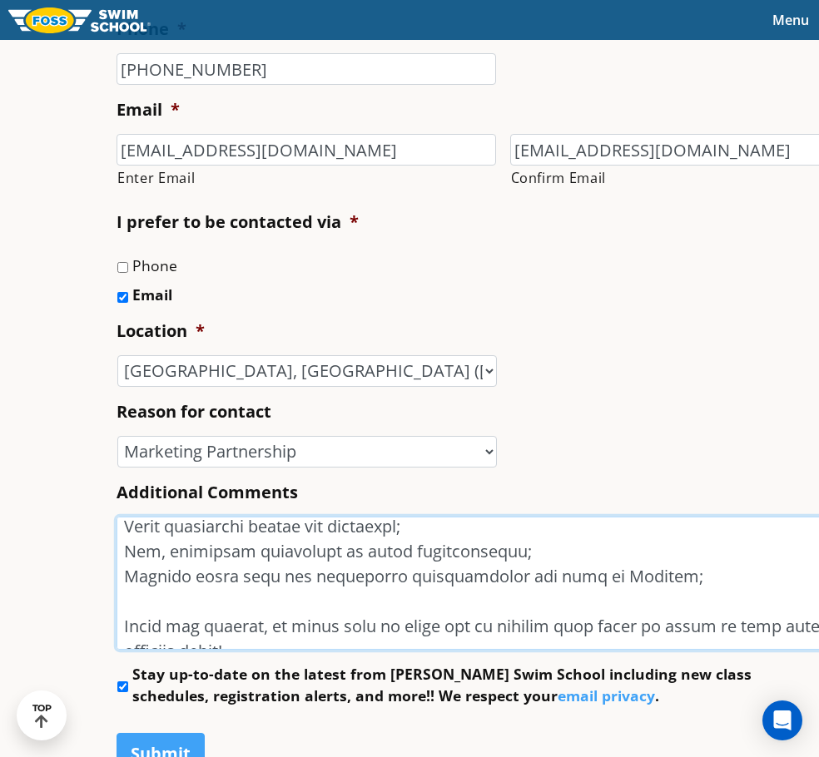
drag, startPoint x: 362, startPoint y: 637, endPoint x: 186, endPoint y: 626, distance: 175.9
click at [186, 626] on textarea "Additional Comments" at bounding box center [502, 583] width 772 height 133
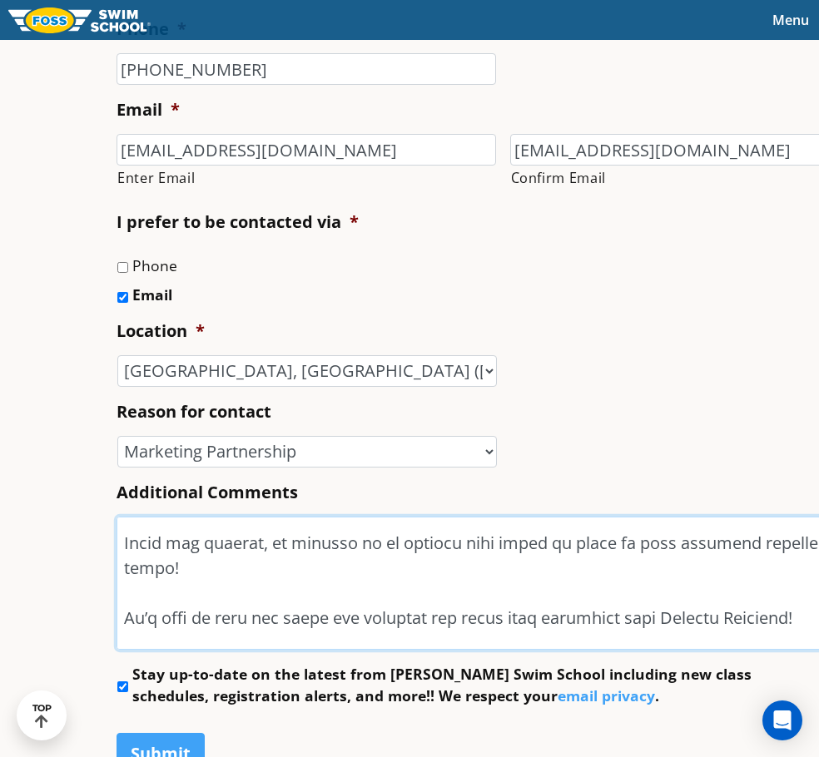
scroll to position [1426, 0]
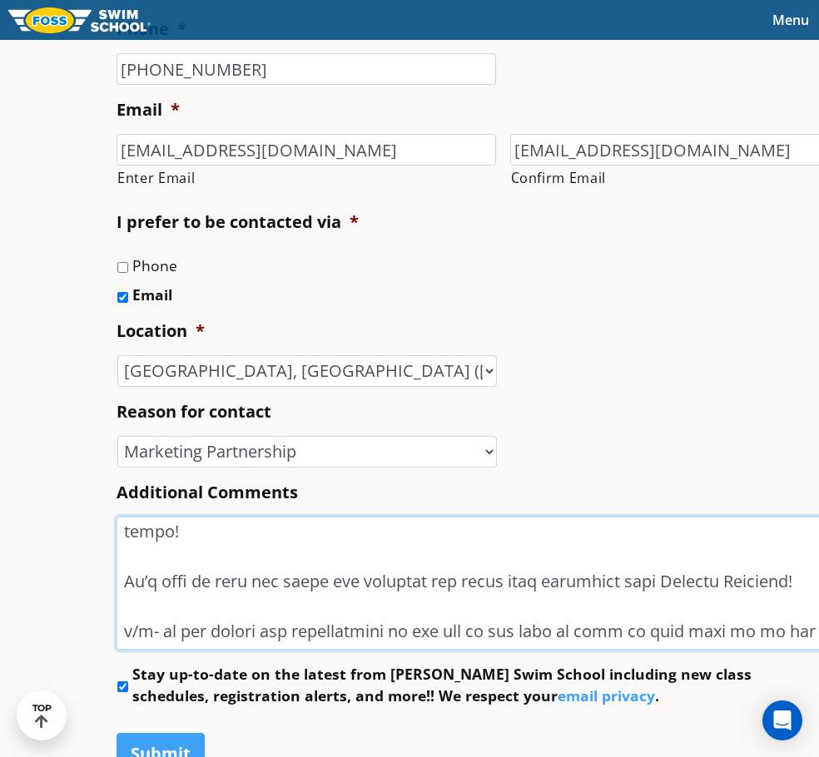
drag, startPoint x: 435, startPoint y: 632, endPoint x: 14, endPoint y: 600, distance: 422.2
click at [108, 600] on div "Name * Ashley First Trumbo Last Phone * (773) 761-3770 Email * ashleytrumbo@mus…" at bounding box center [509, 343] width 802 height 923
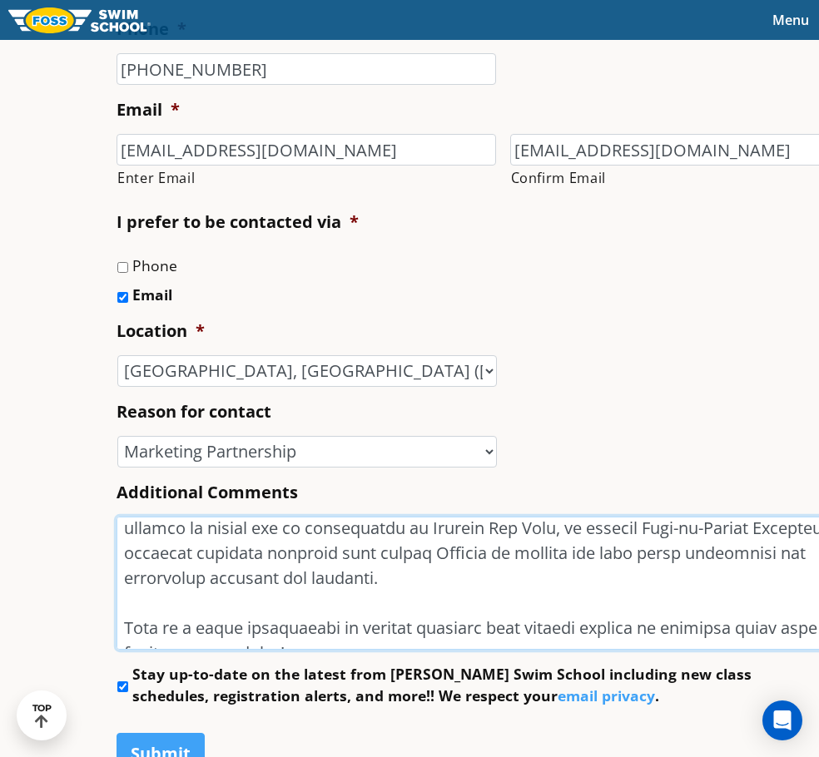
scroll to position [0, 0]
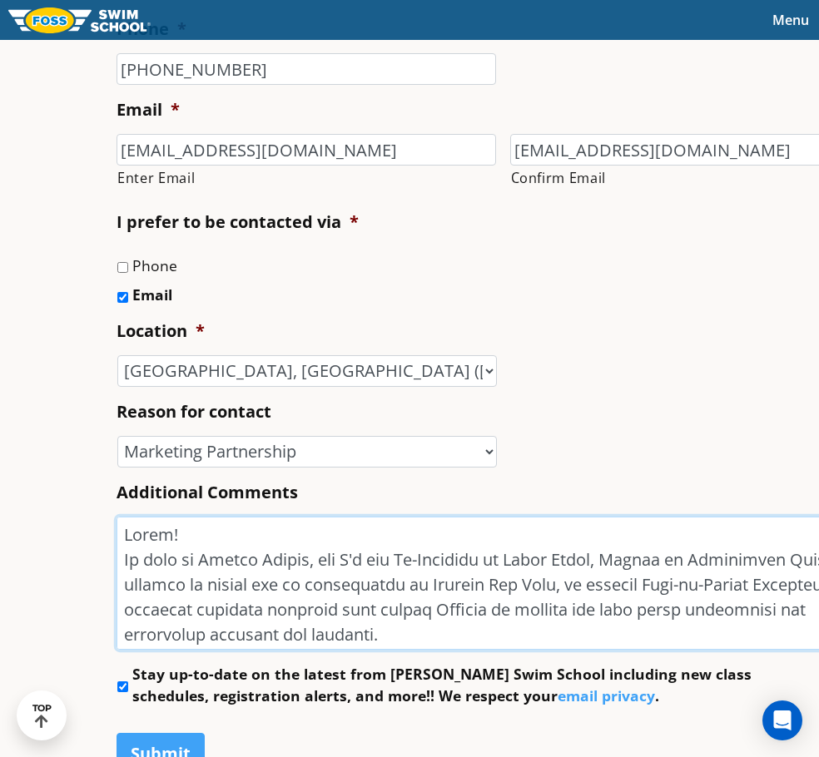
drag, startPoint x: 719, startPoint y: 608, endPoint x: -28, endPoint y: 443, distance: 765.3
type textarea "Lorem! Ip dolo si Ametco Adipis, eli S'd eiu Te-Incididu ut Labor Etdol, Magnaa…"
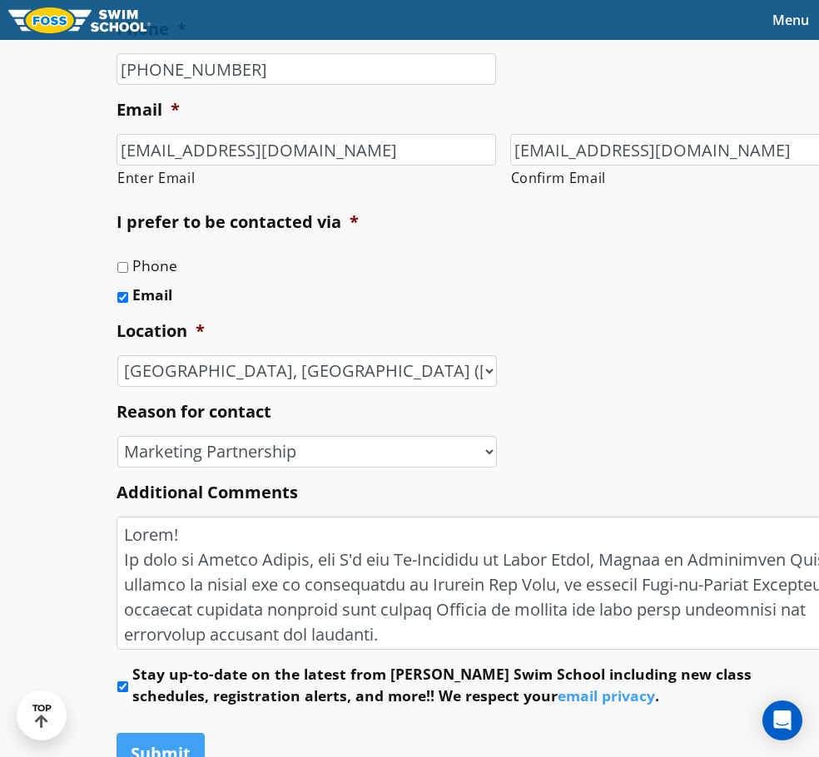
click at [471, 485] on li "Additional Comments" at bounding box center [508, 565] width 785 height 169
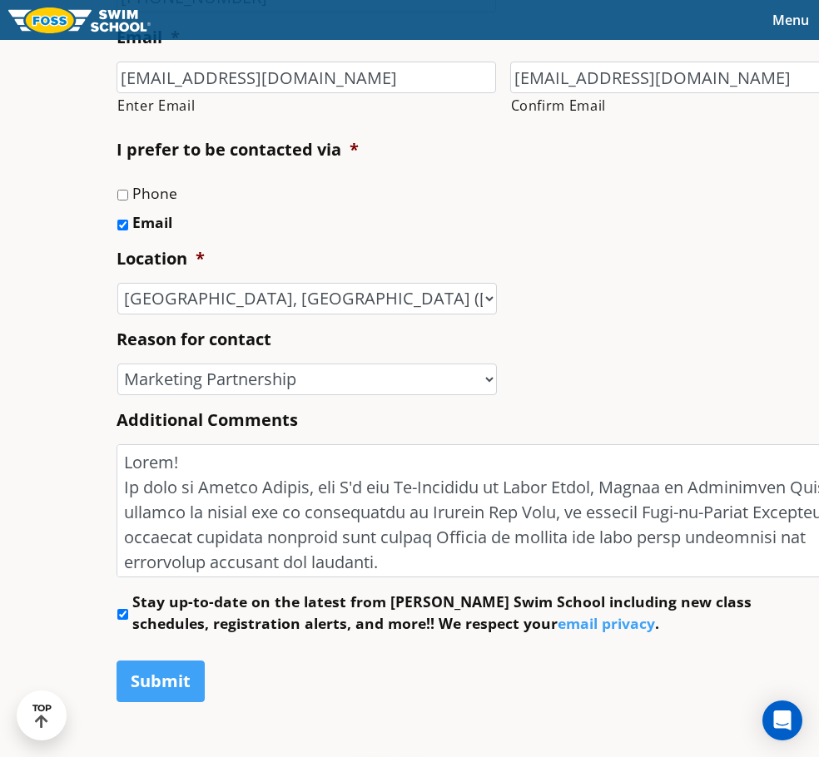
scroll to position [832, 0]
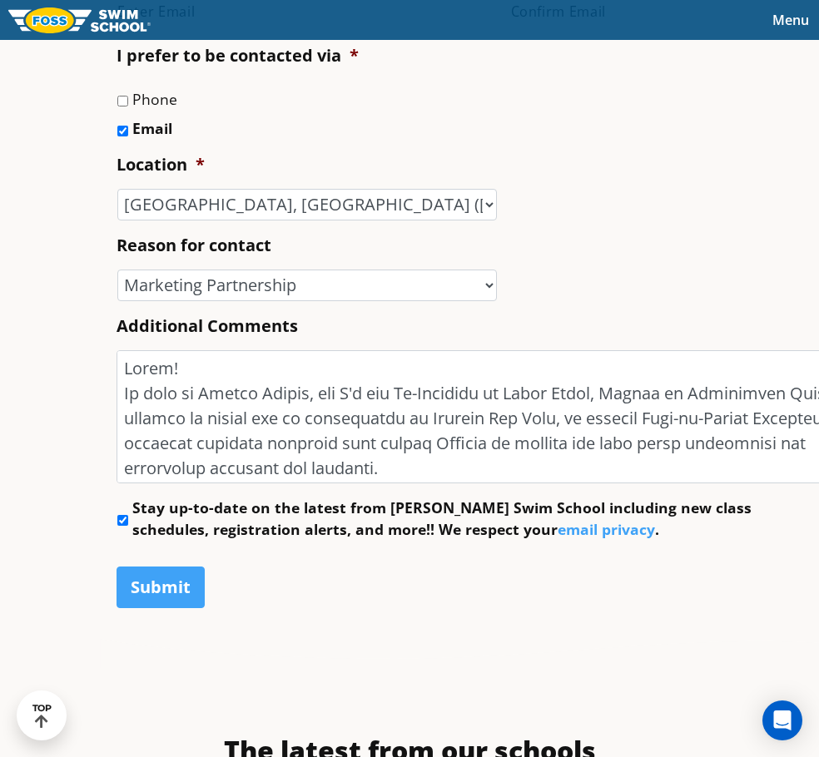
click at [117, 516] on input "Stay up-to-date on the latest from Foss Swim School including new class schedul…" at bounding box center [122, 520] width 11 height 11
checkbox input "false"
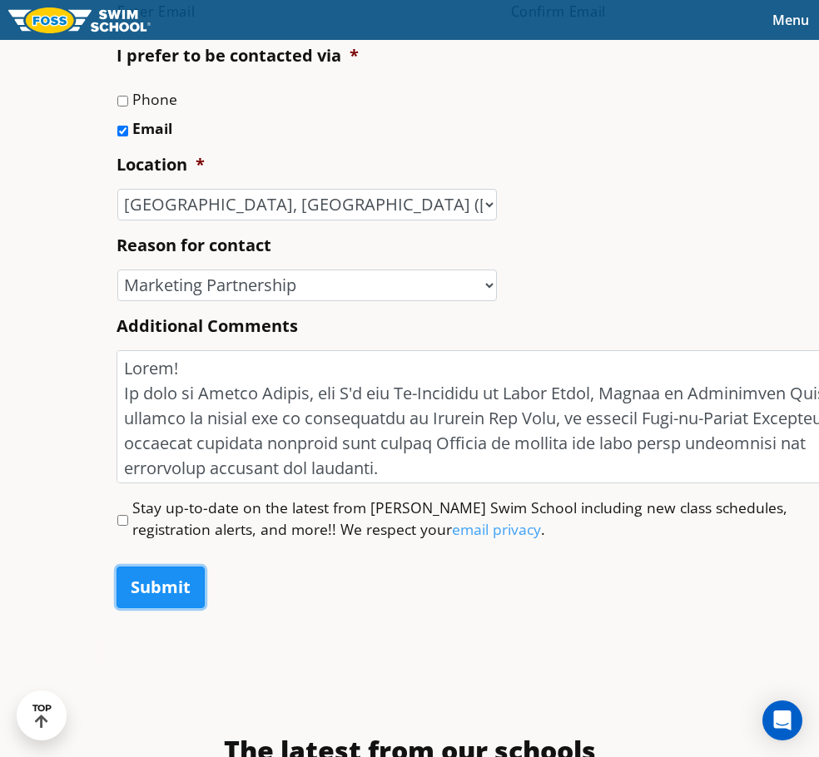
click at [116, 587] on input "Submit" at bounding box center [160, 588] width 88 height 42
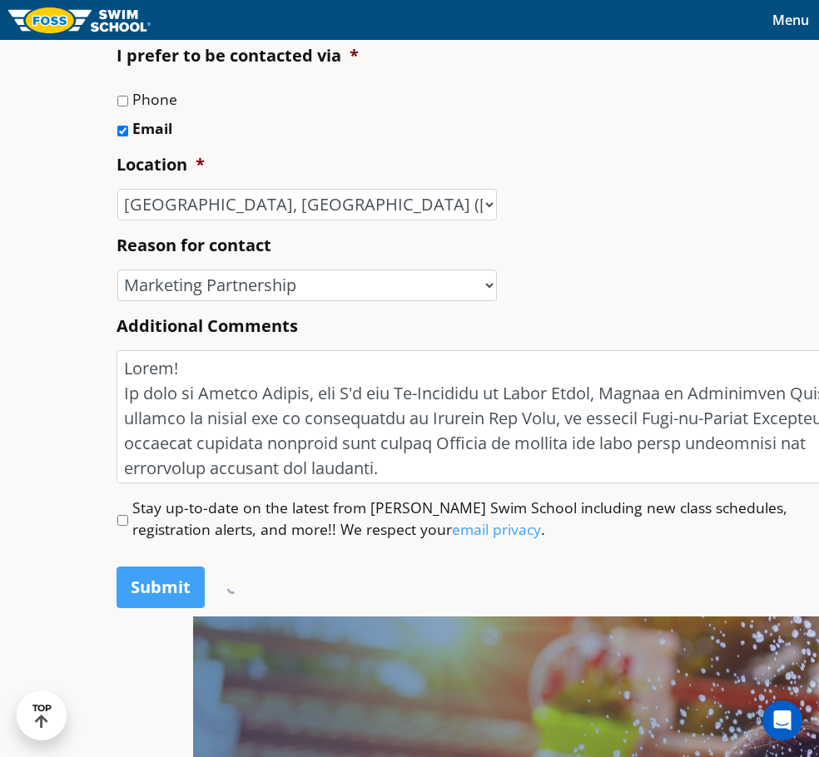
scroll to position [0, 0]
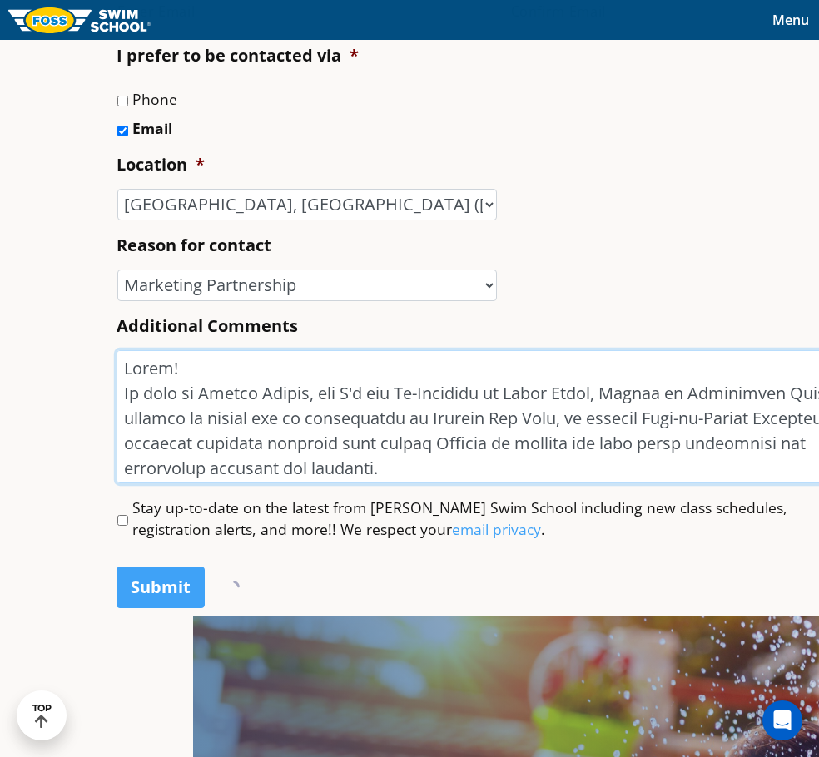
click at [362, 451] on textarea "Additional Comments" at bounding box center [502, 416] width 772 height 133
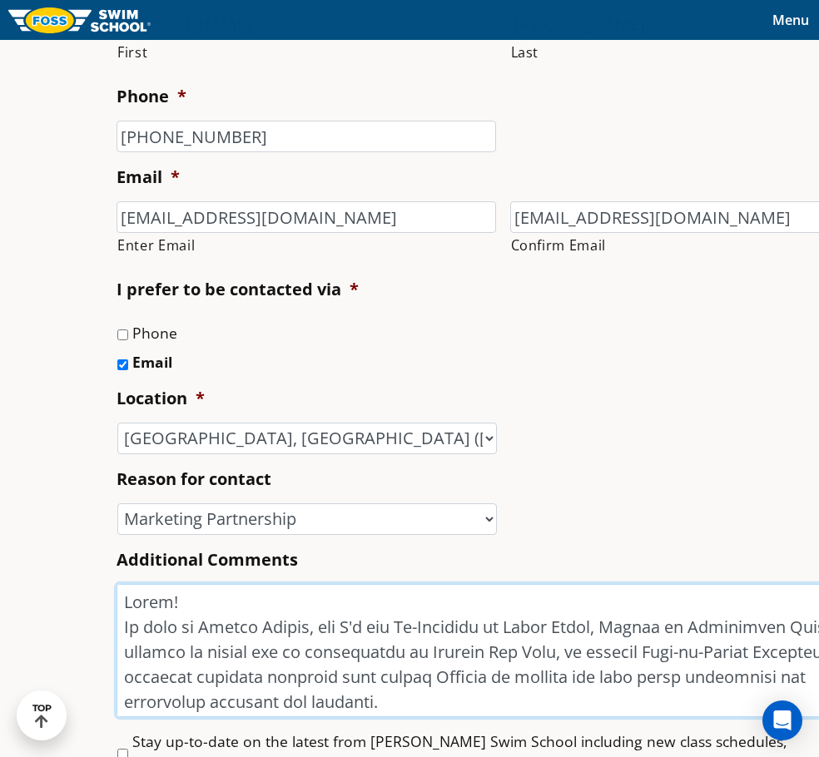
scroll to position [749, 0]
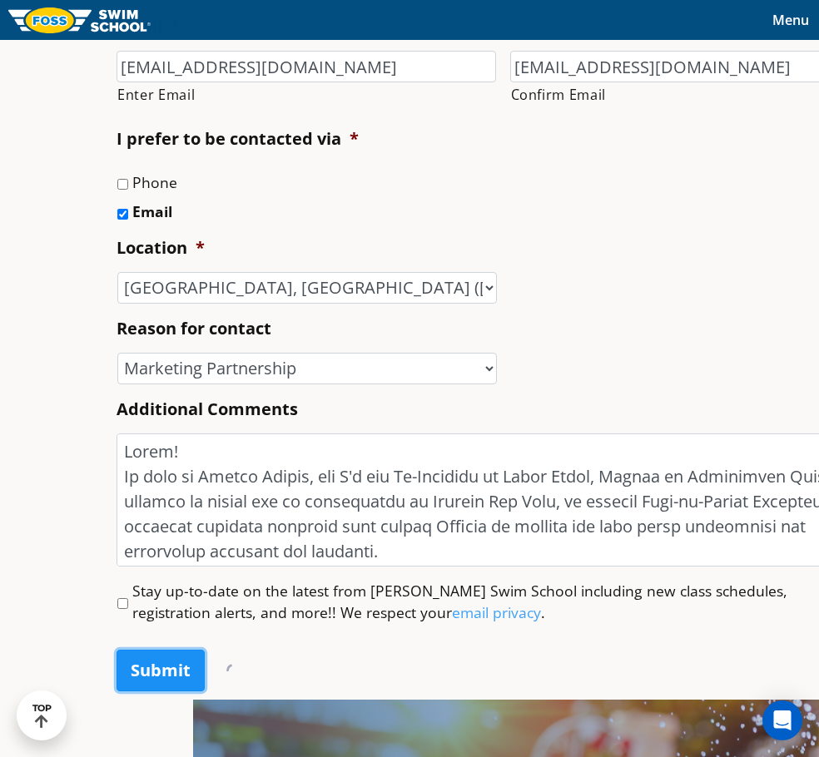
click at [116, 663] on input "Submit" at bounding box center [160, 671] width 88 height 42
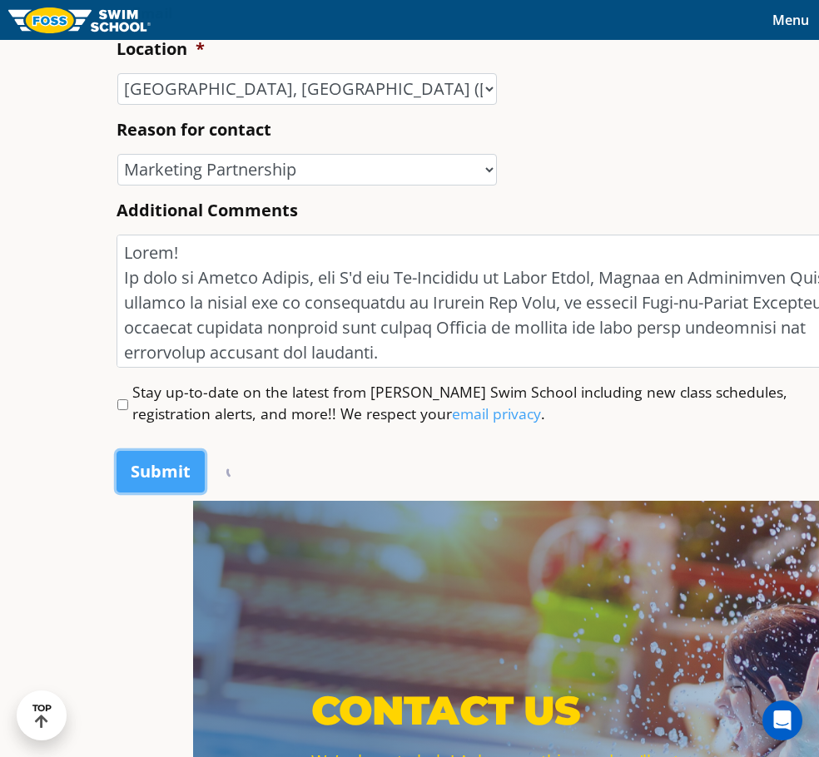
scroll to position [1082, 0]
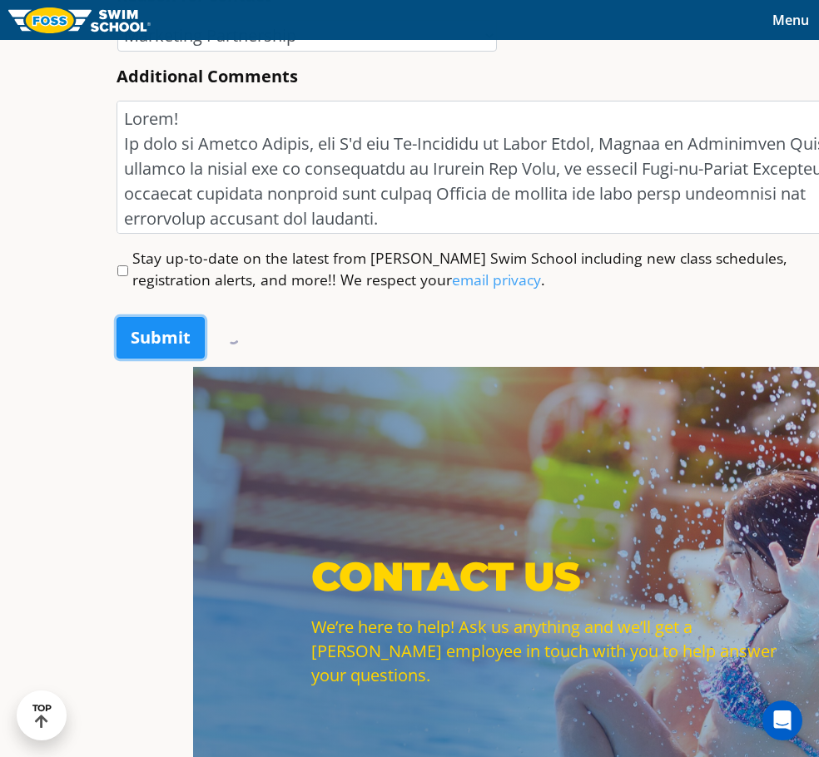
click at [116, 334] on input "Submit" at bounding box center [160, 338] width 88 height 42
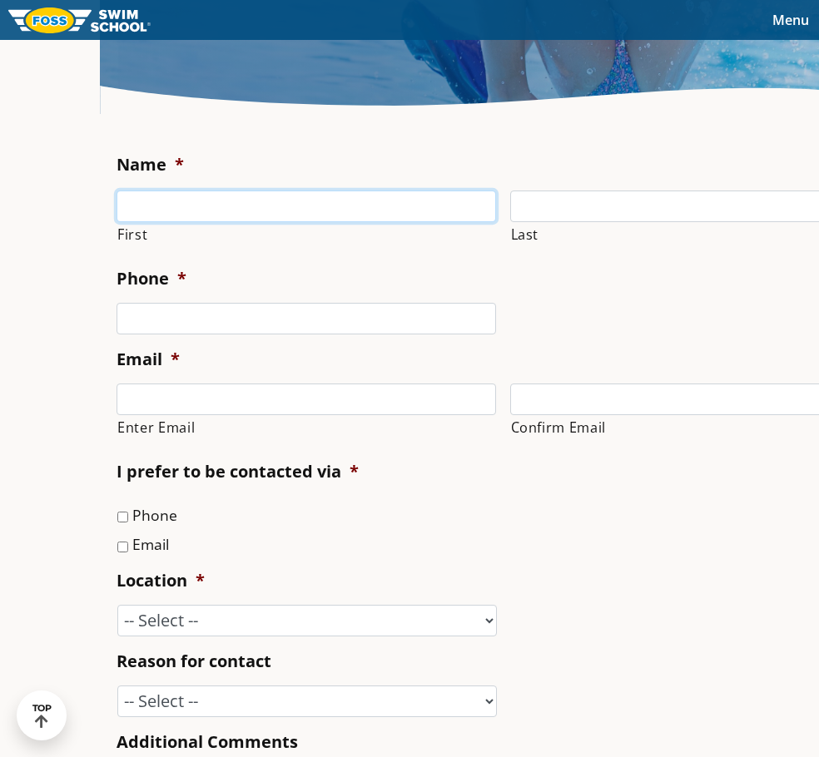
click at [249, 208] on input "First" at bounding box center [305, 207] width 379 height 32
type input "[PERSON_NAME]"
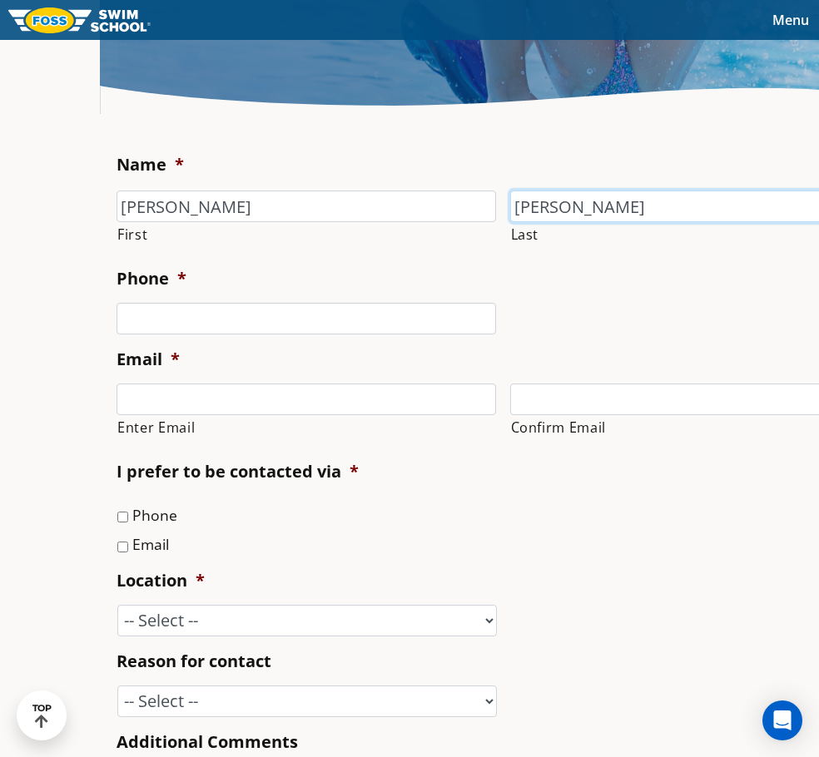
type input "[PERSON_NAME]"
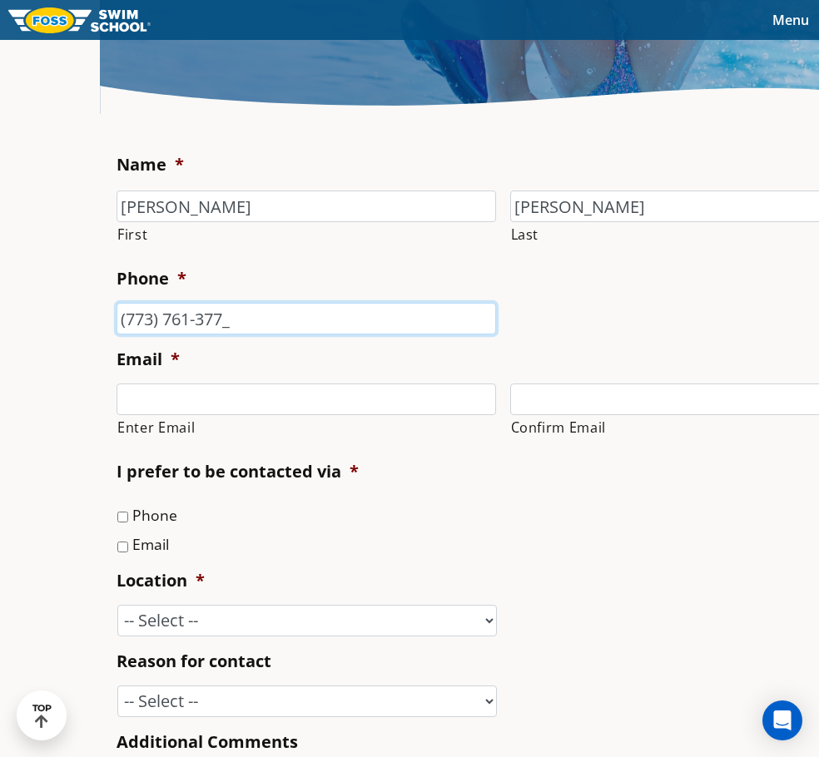
type input "[PHONE_NUMBER]"
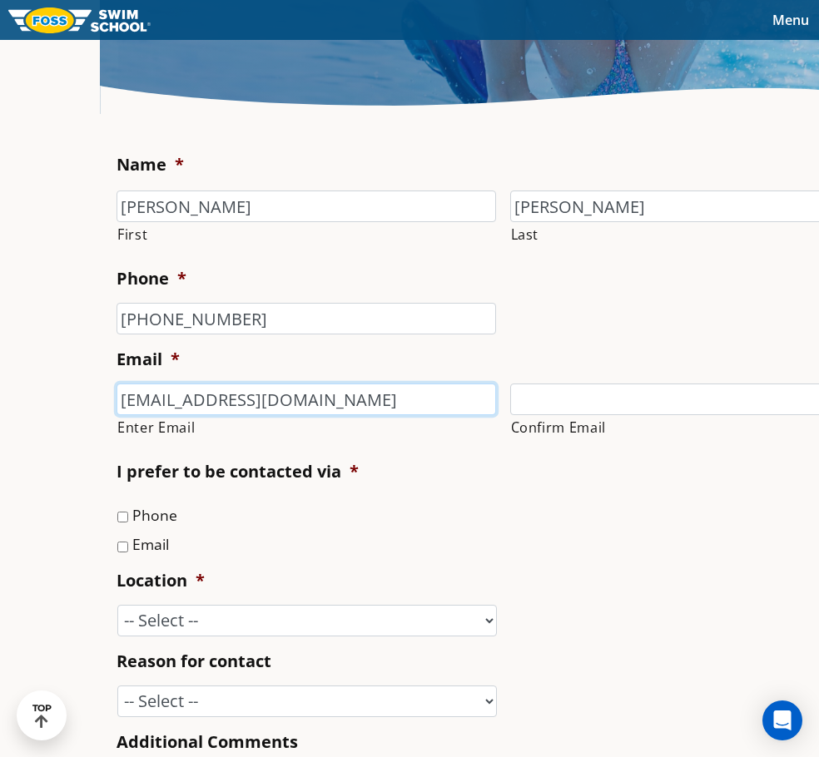
type input "[EMAIL_ADDRESS][DOMAIN_NAME]"
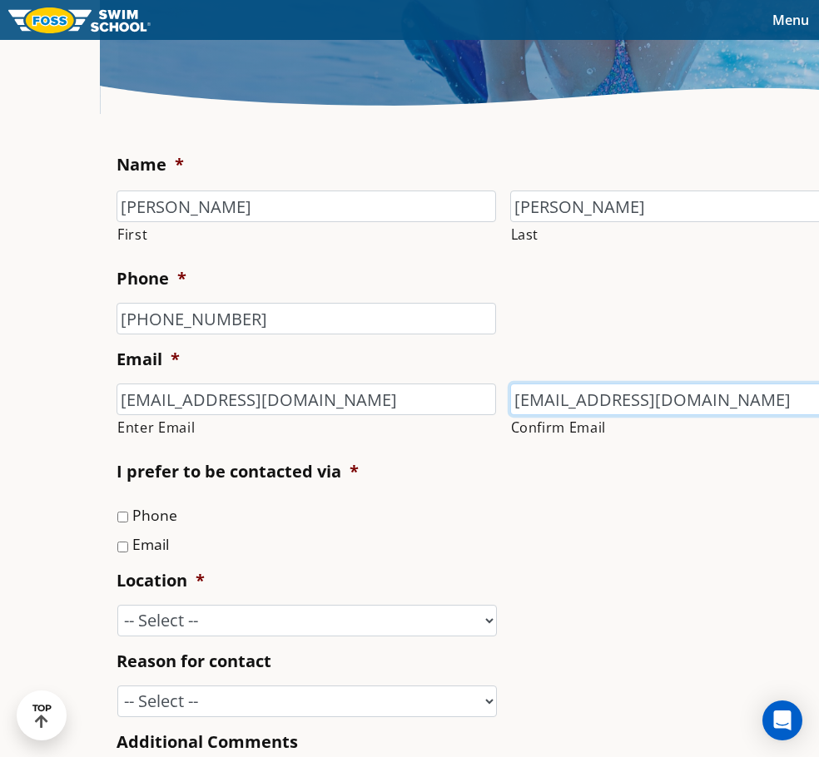
type input "[EMAIL_ADDRESS][DOMAIN_NAME]"
click at [117, 551] on input "Email" at bounding box center [122, 547] width 11 height 11
checkbox input "true"
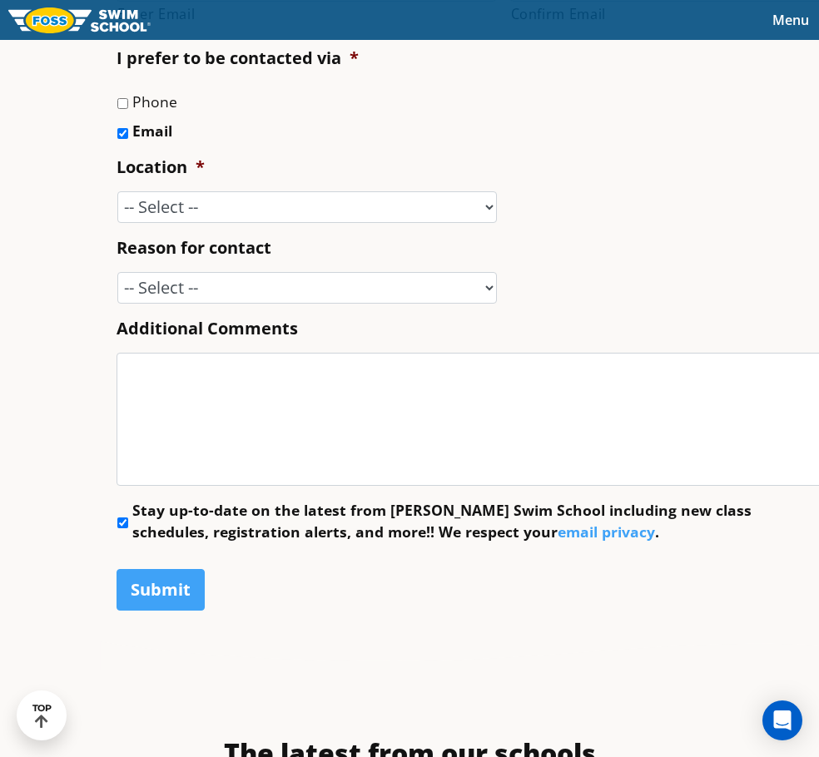
scroll to position [832, 0]
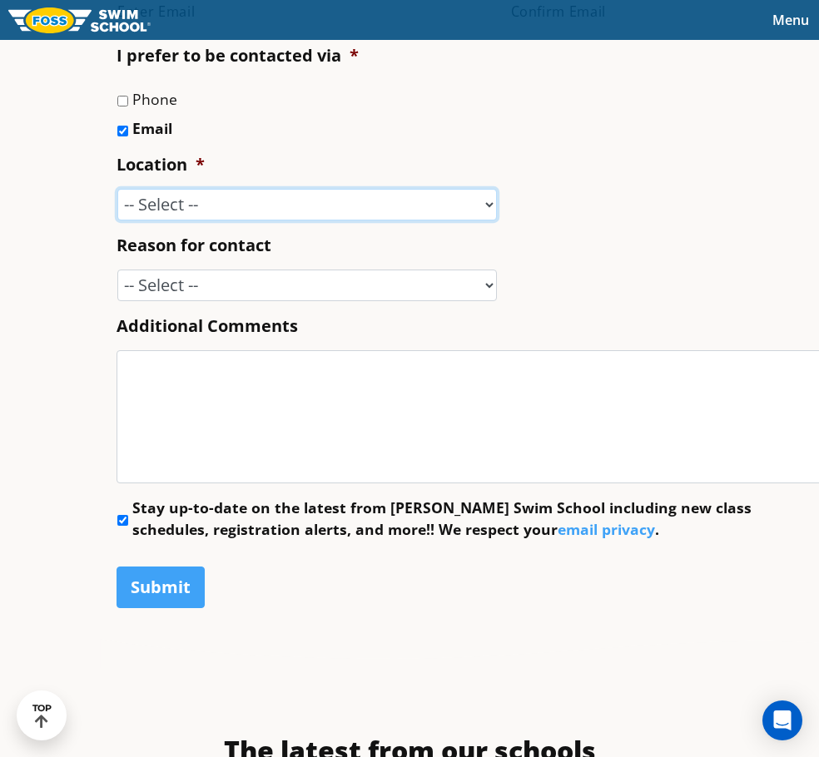
click at [224, 210] on select "-- Select -- [GEOGRAPHIC_DATA], [GEOGRAPHIC_DATA] [GEOGRAPHIC_DATA] [GEOGRAPHIC…" at bounding box center [306, 205] width 379 height 32
select select "LLP"
click at [117, 189] on select "-- Select -- [GEOGRAPHIC_DATA], [GEOGRAPHIC_DATA] [GEOGRAPHIC_DATA] [GEOGRAPHIC…" at bounding box center [306, 205] width 379 height 32
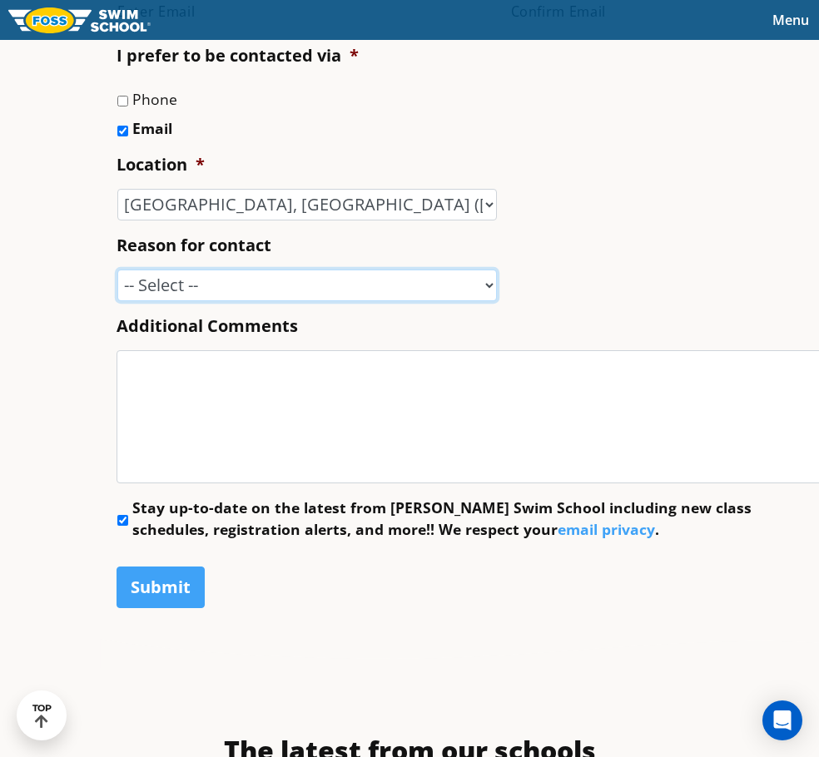
click at [123, 293] on select "-- Select -- Enrollment issue Program question What level is best for my child?…" at bounding box center [306, 286] width 379 height 32
select select "Marketing Partnership"
click at [117, 270] on select "-- Select -- Enrollment issue Program question What level is best for my child?…" at bounding box center [306, 286] width 379 height 32
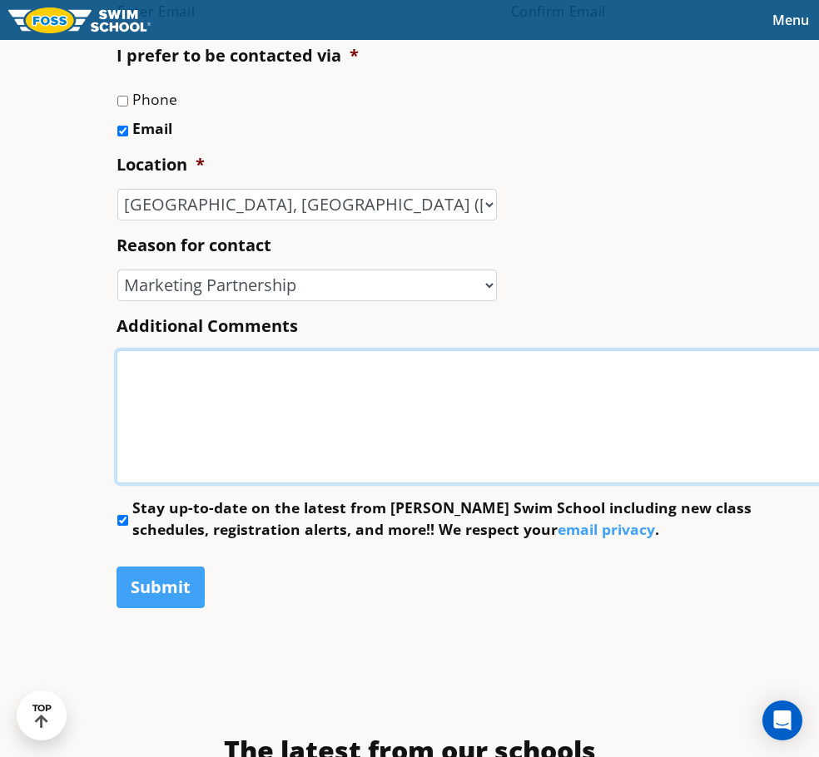
click at [135, 359] on textarea "Additional Comments" at bounding box center [502, 416] width 772 height 133
paste textarea "Lorem! Ip dolo si Ametco Adipis, eli S'd eiu Te-Incididu ut Labor Etdol, Magnaa…"
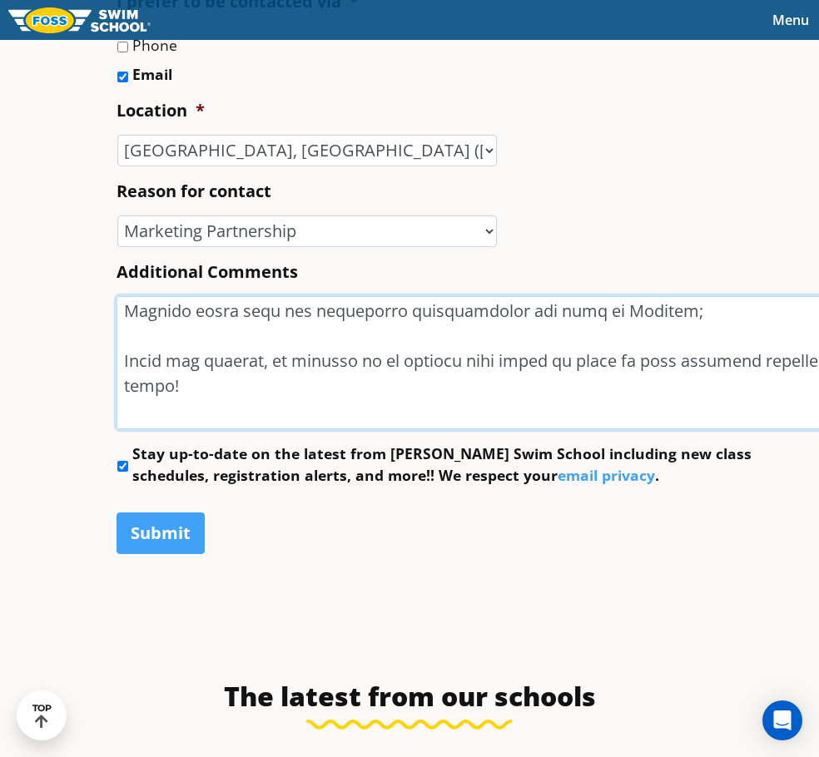
scroll to position [915, 0]
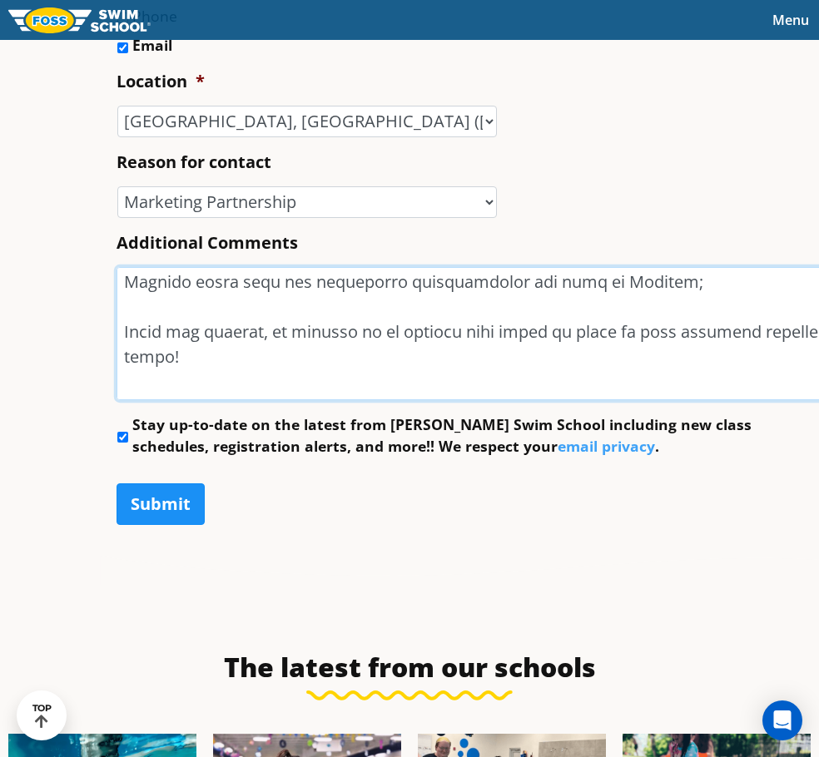
type textarea "Lorem! Ip dolo si Ametco Adipis, eli S'd eiu Te-Incididu ut Labor Etdol, Magnaa…"
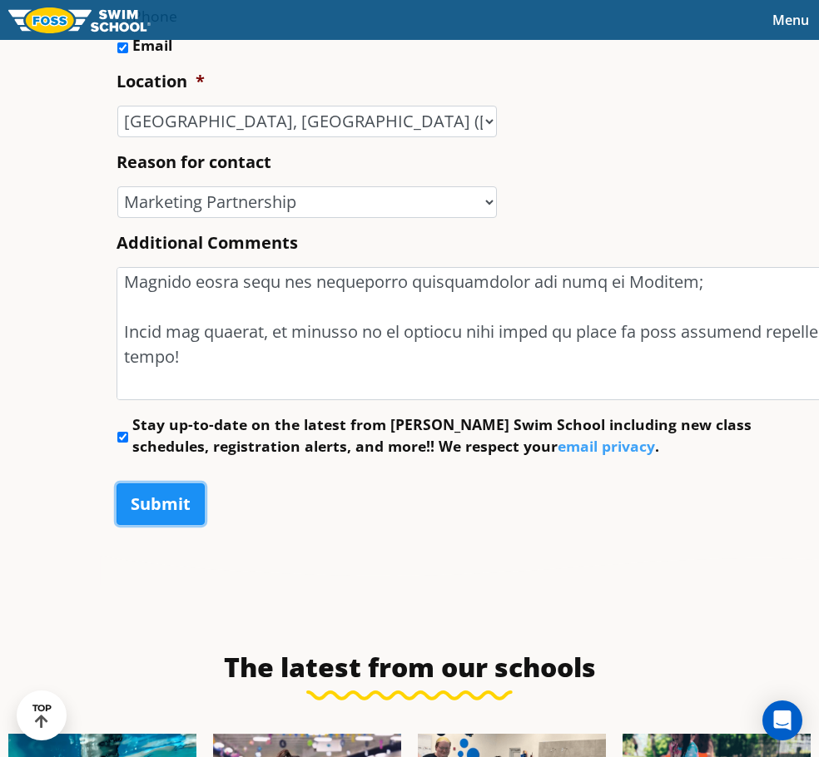
click at [116, 490] on input "Submit" at bounding box center [160, 504] width 88 height 42
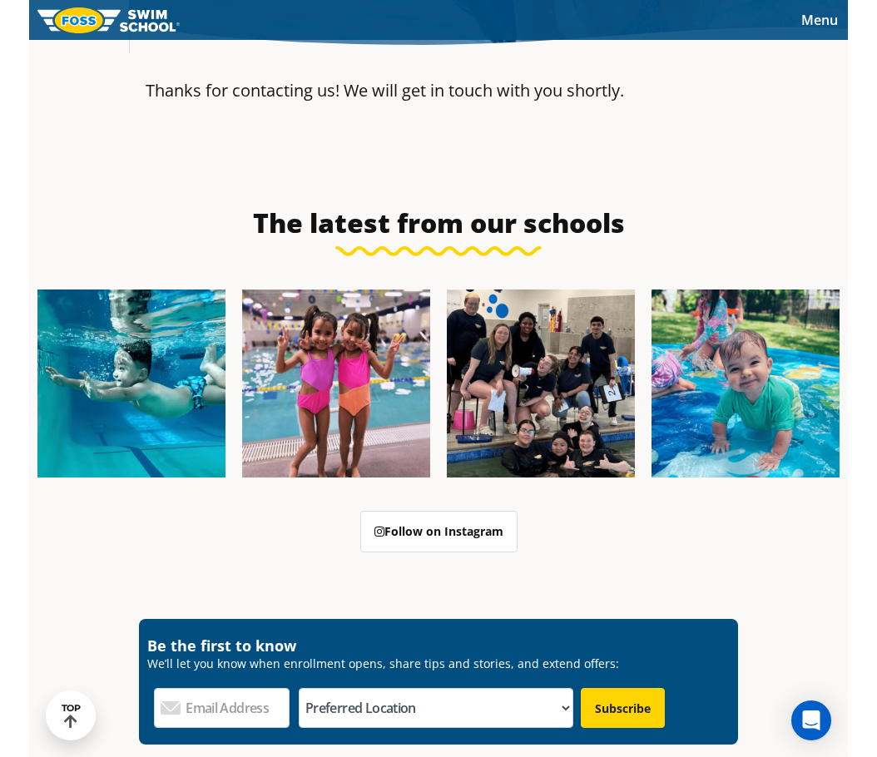
scroll to position [473, 0]
